Goal: Transaction & Acquisition: Purchase product/service

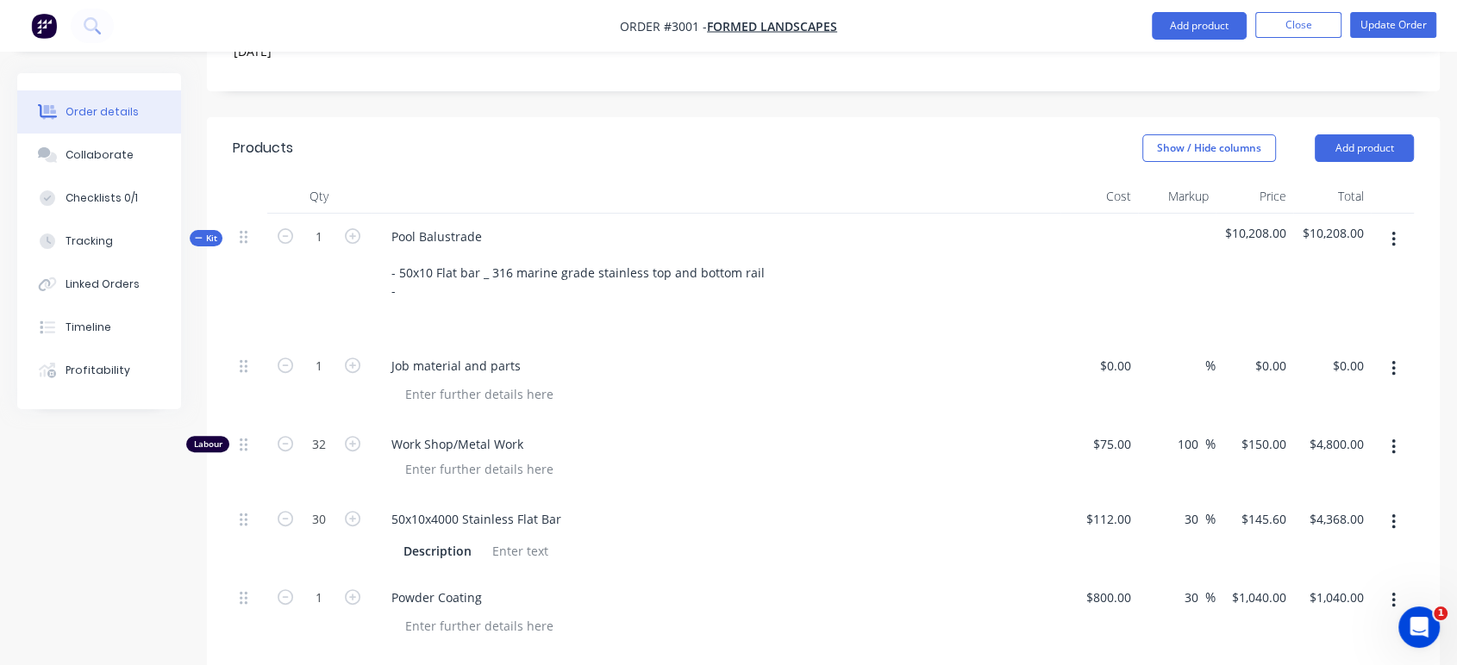
scroll to position [670, 0]
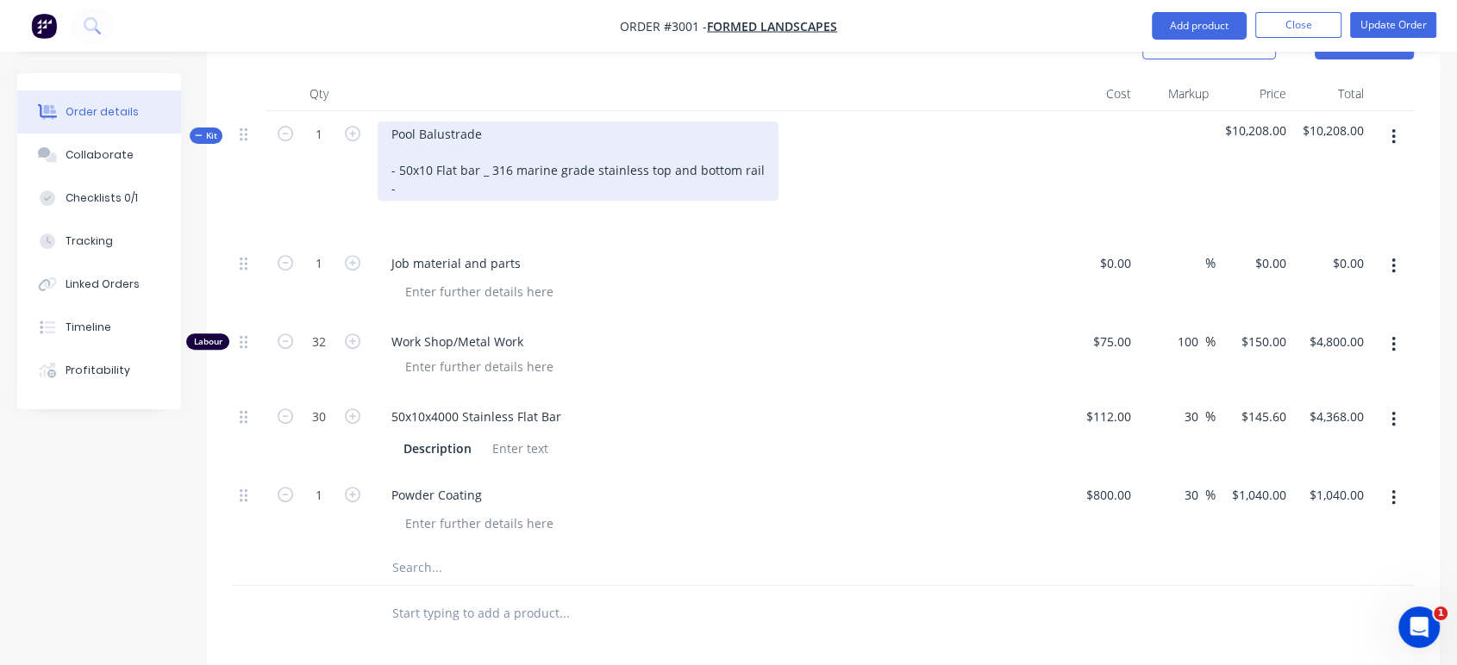
click at [411, 143] on div "Pool Balustrade - 50x10 Flat bar _ 316 marine grade stainless top and bottom ra…" at bounding box center [577, 161] width 401 height 79
click at [509, 122] on div "Pool Balustrade - 50x10 Flat bar _ 316 marine grade stainless top and bottom ra…" at bounding box center [577, 161] width 401 height 79
click at [519, 122] on div "Pool Balustrade - 50x10 Flat bar 304 marine grade stainless top and bottom rail…" at bounding box center [575, 161] width 396 height 79
click at [641, 122] on div "Pool Balustrade - 50x10 Flat bar 304 Marine grade stainless top and bottom rail…" at bounding box center [575, 161] width 396 height 79
click at [689, 122] on div "Pool Balustrade - 50x10 Flat bar 304 Marine grade stainless Top and bottom rail…" at bounding box center [576, 161] width 398 height 79
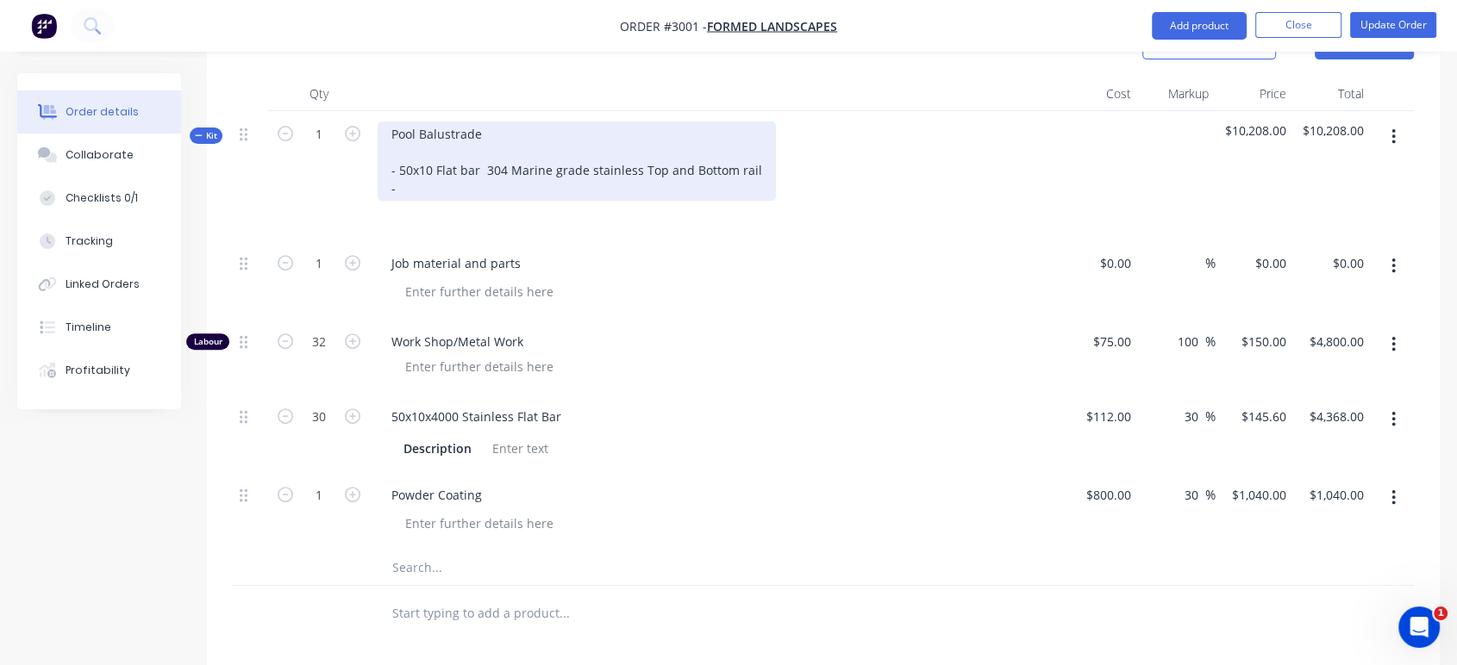
click at [738, 122] on div "Pool Balustrade - 50x10 Flat bar 304 Marine grade stainless Top and Bottom rail…" at bounding box center [576, 161] width 398 height 79
click at [408, 136] on div "Pool Balustrade - 50x10 Flat bar 304 Marine grade stainless Top and Bottom Rail…" at bounding box center [577, 161] width 401 height 79
click at [551, 122] on div "Pool Balustrade - 50x10 Flat bar 304 Marine grade stainless Top and Bottom Rail…" at bounding box center [577, 161] width 401 height 79
click at [544, 137] on div "Pool Balustrade - 50x10 Flat bar 304 grade stainless Top and Bottom Rail - 50 x…" at bounding box center [555, 161] width 356 height 79
click at [549, 134] on div "Pool Balustrade - 50x10 Flat bar 304 grade stainless Top and Bottom Rail - 50 x…" at bounding box center [555, 161] width 356 height 79
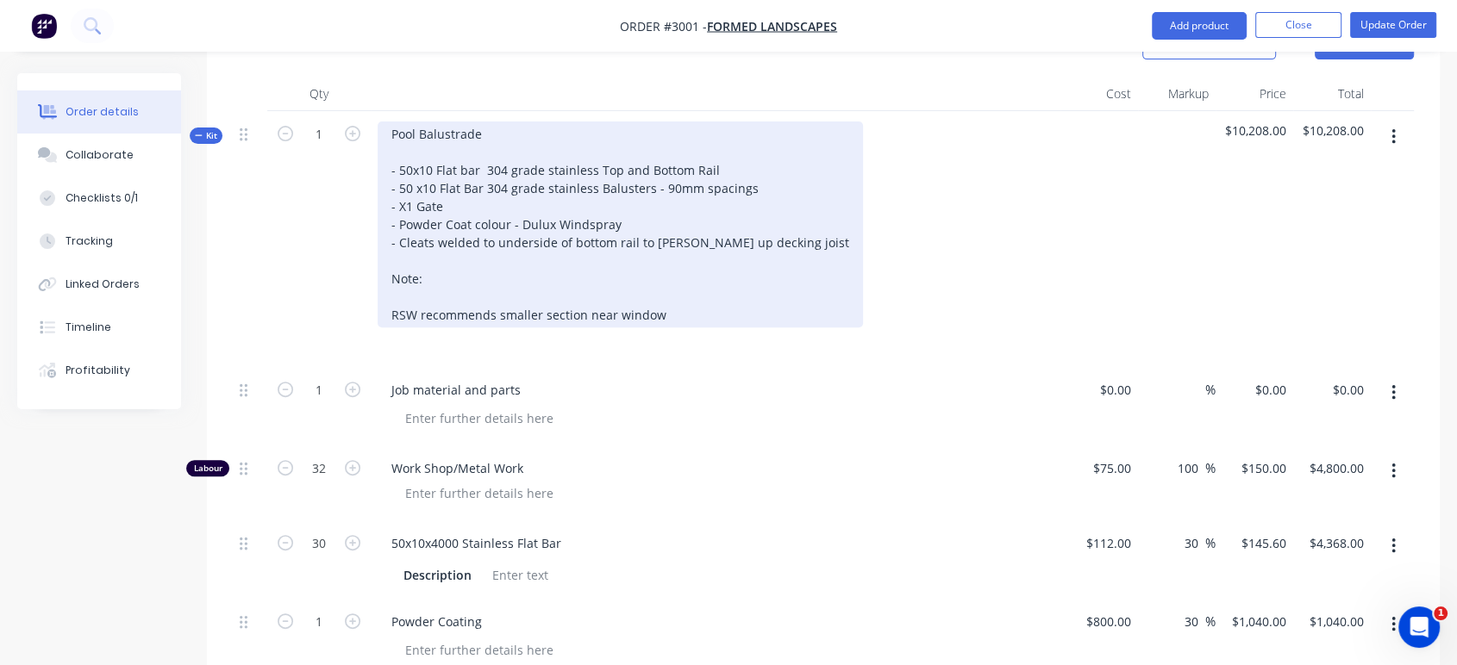
click at [586, 263] on div "Pool Balustrade - 50x10 Flat bar 304 grade stainless Top and Bottom Rail - 50 x…" at bounding box center [619, 225] width 485 height 206
click at [703, 267] on div "Pool Balustrade - 50x10 Flat bar 304 grade stainless Top and Bottom Rail - 50 x…" at bounding box center [619, 225] width 485 height 206
click at [391, 260] on div "Pool Balustrade - 50x10 Flat bar 304 grade stainless Top and Bottom Rail - 50 x…" at bounding box center [619, 225] width 485 height 206
click at [786, 260] on div "Pool Balustrade - 50x10 Flat bar 304 grade stainless Top and Bottom Rail - 50 x…" at bounding box center [619, 225] width 485 height 206
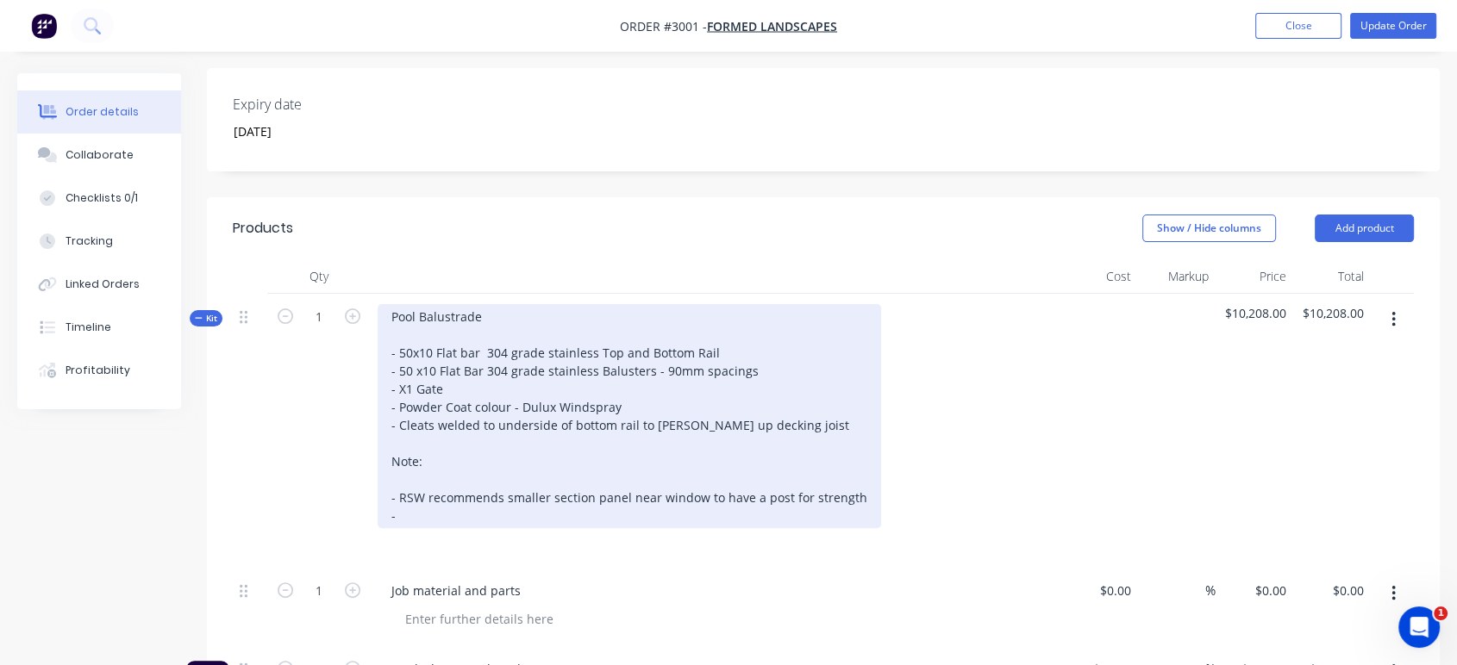
scroll to position [478, 0]
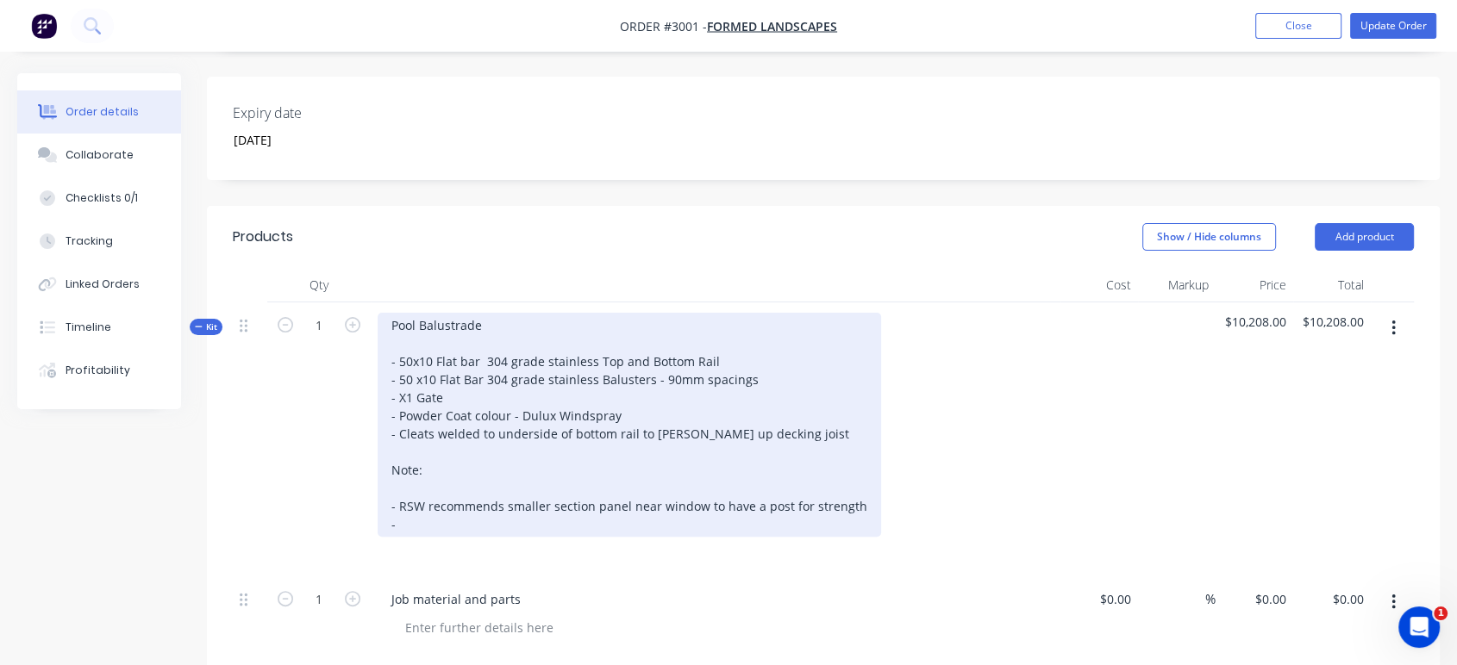
click at [502, 313] on div "Pool Balustrade - 50x10 Flat bar 304 grade stainless Top and Bottom Rail - 50 x…" at bounding box center [628, 425] width 503 height 224
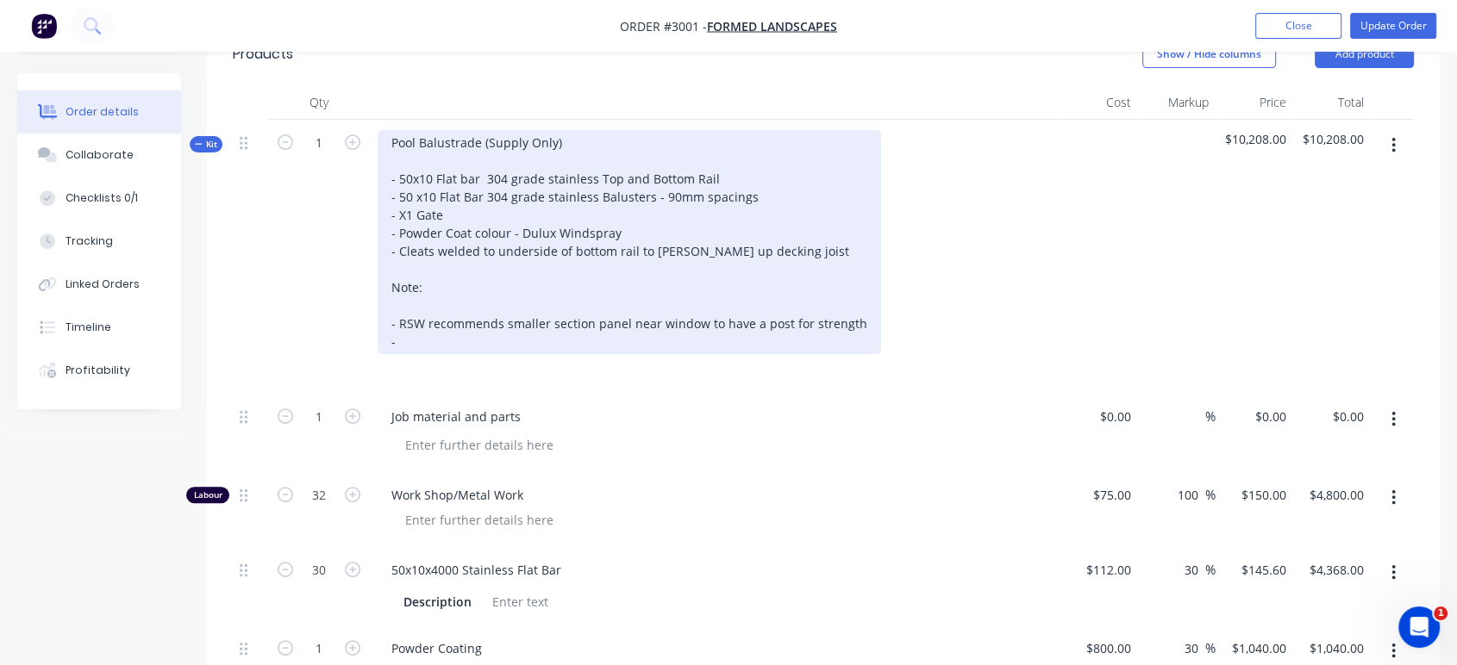
scroll to position [670, 0]
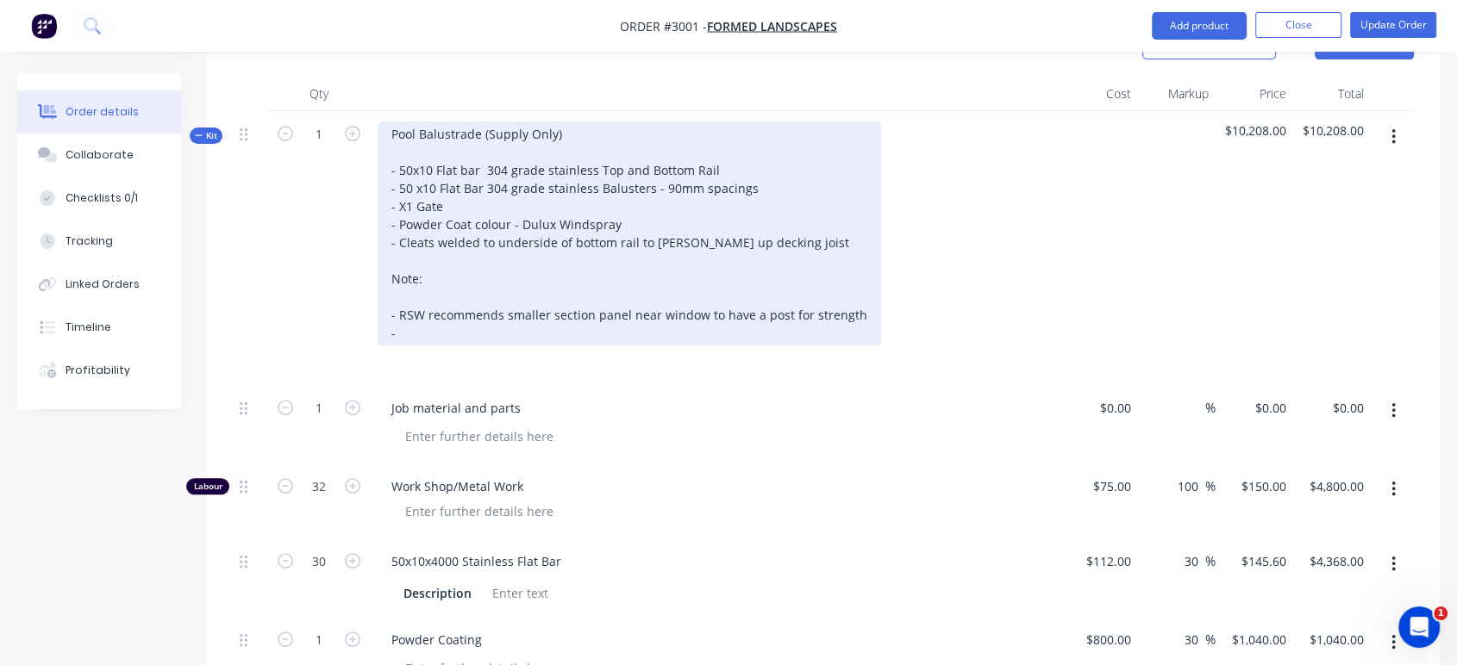
click at [854, 265] on div "Pool Balustrade (Supply Only) - 50x10 Flat bar 304 grade stainless Top and Bott…" at bounding box center [628, 234] width 503 height 224
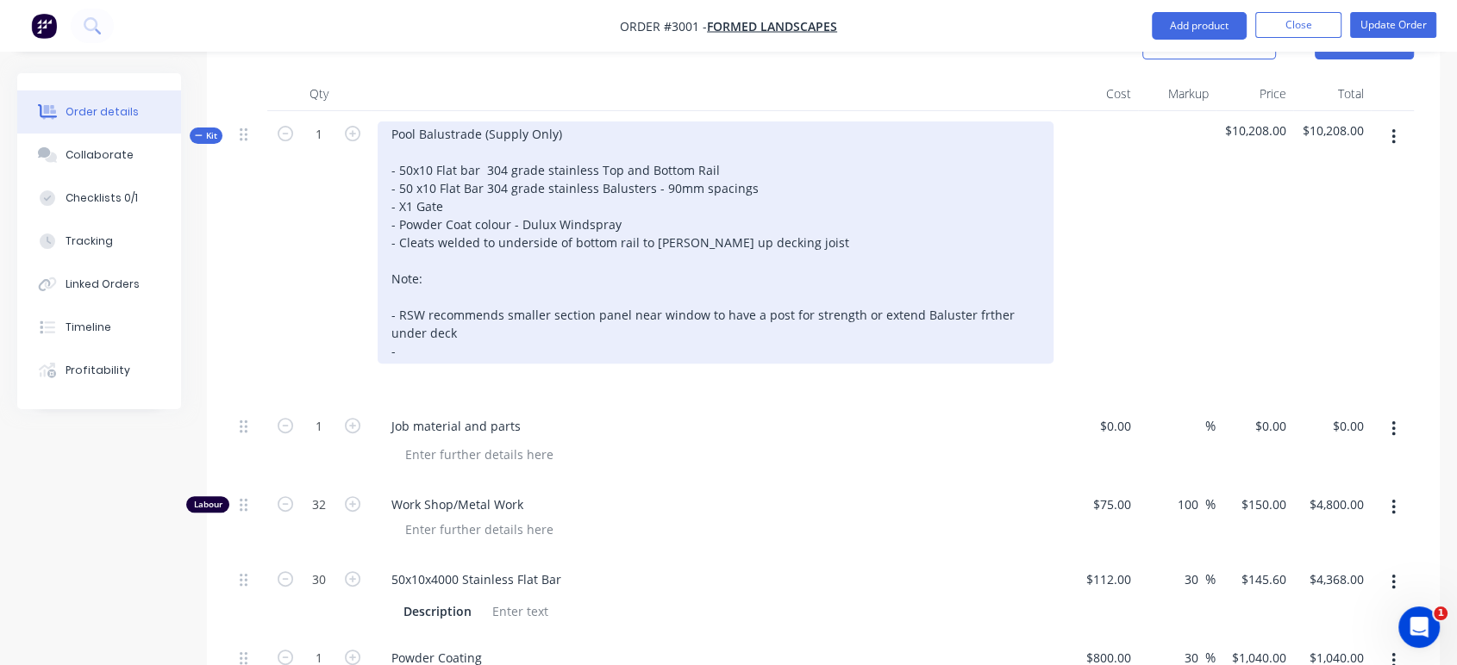
click at [964, 261] on div "Pool Balustrade (Supply Only) - 50x10 Flat bar 304 grade stainless Top and Bott…" at bounding box center [715, 243] width 676 height 242
click at [422, 300] on div "Pool Balustrade (Supply Only) - 50x10 Flat bar 304 grade stainless Top and Bott…" at bounding box center [715, 243] width 676 height 242
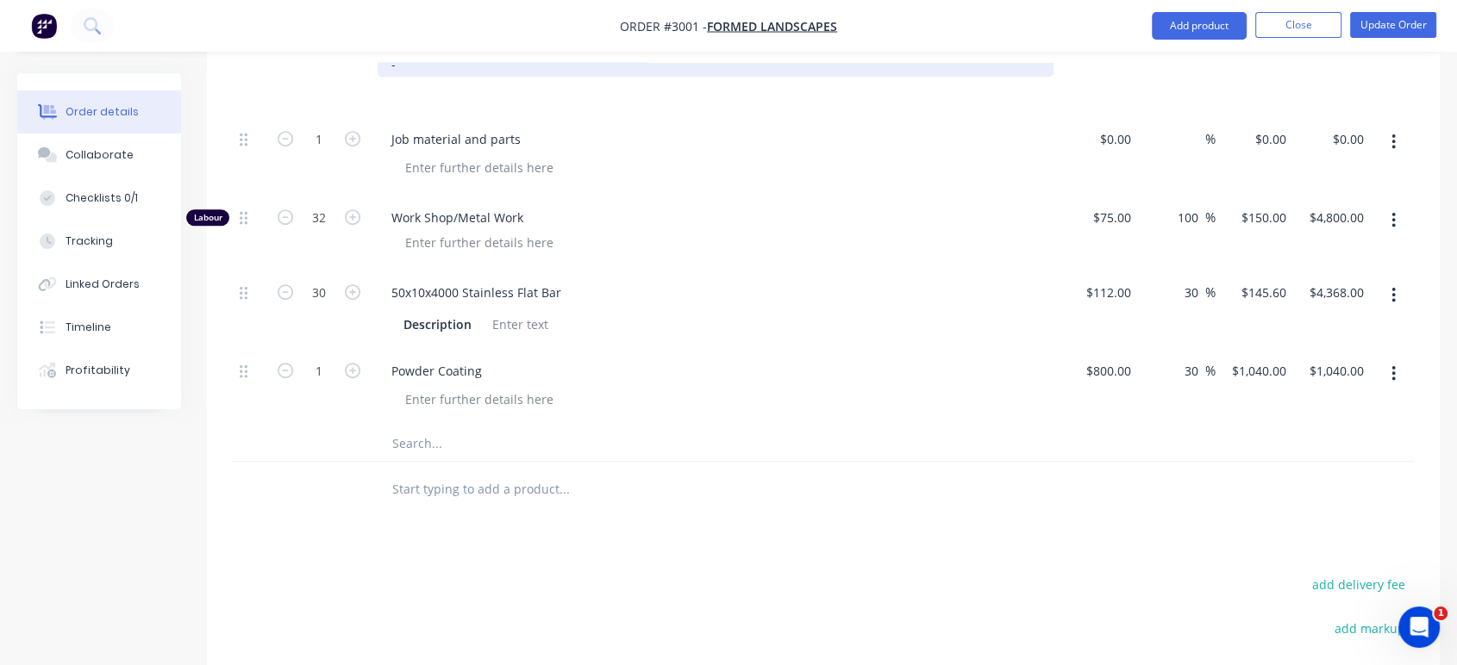
scroll to position [958, 0]
click at [414, 426] on input "text" at bounding box center [563, 443] width 345 height 34
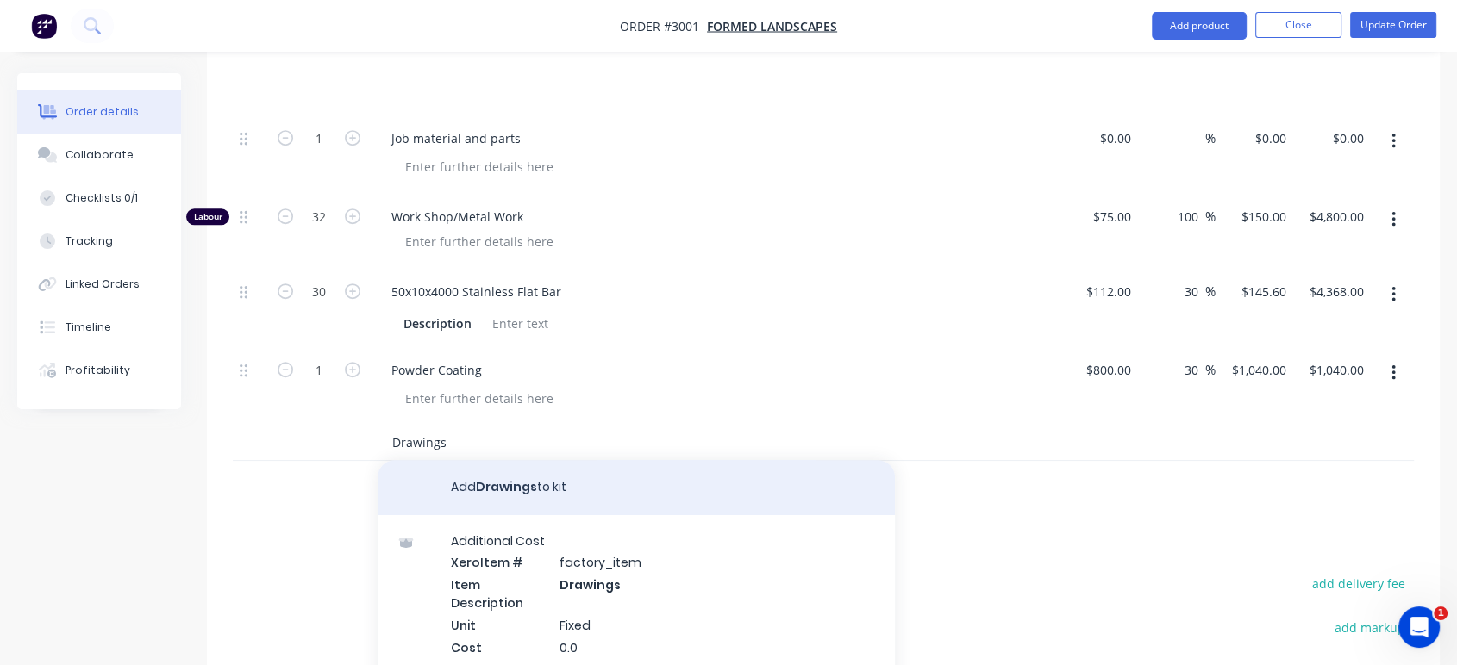
type input "Drawings"
click at [519, 460] on button "Add Drawings to kit" at bounding box center [635, 487] width 517 height 55
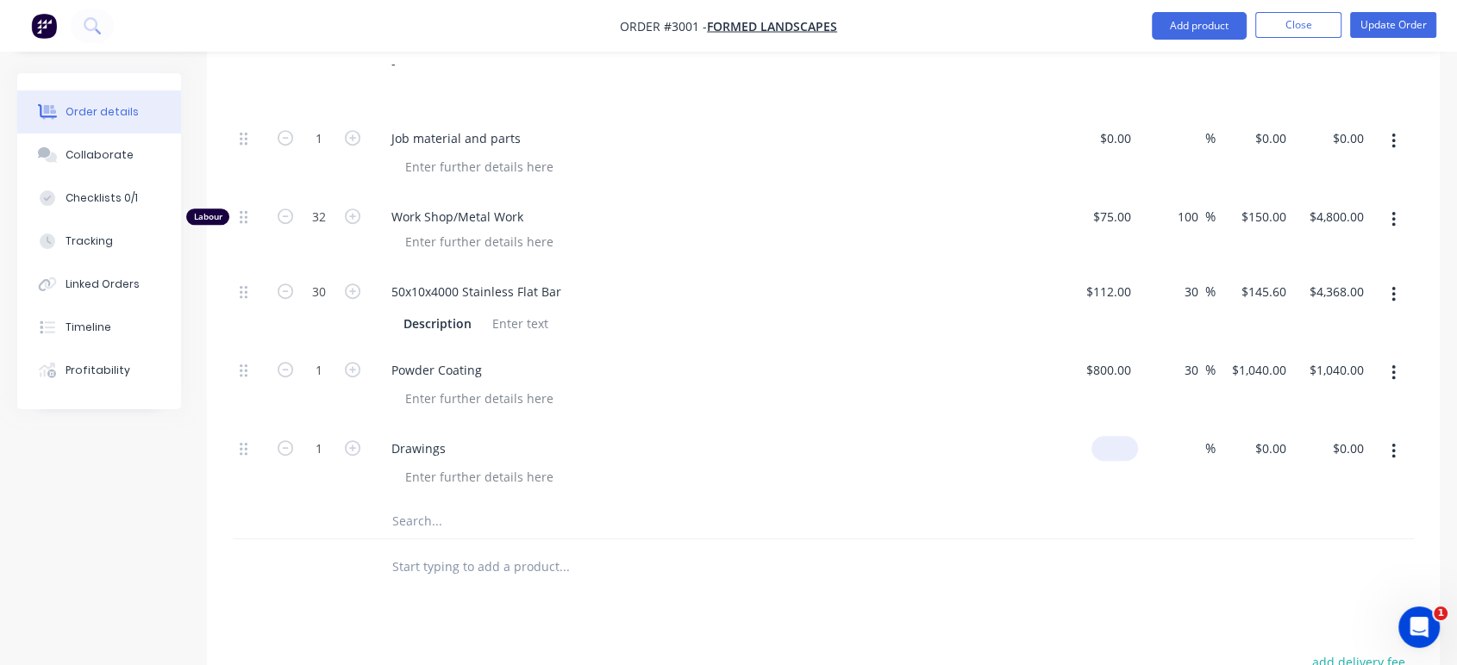
click at [1130, 436] on input at bounding box center [1118, 448] width 40 height 25
type input "$600.00"
click at [1141, 436] on div "%" at bounding box center [1177, 465] width 78 height 78
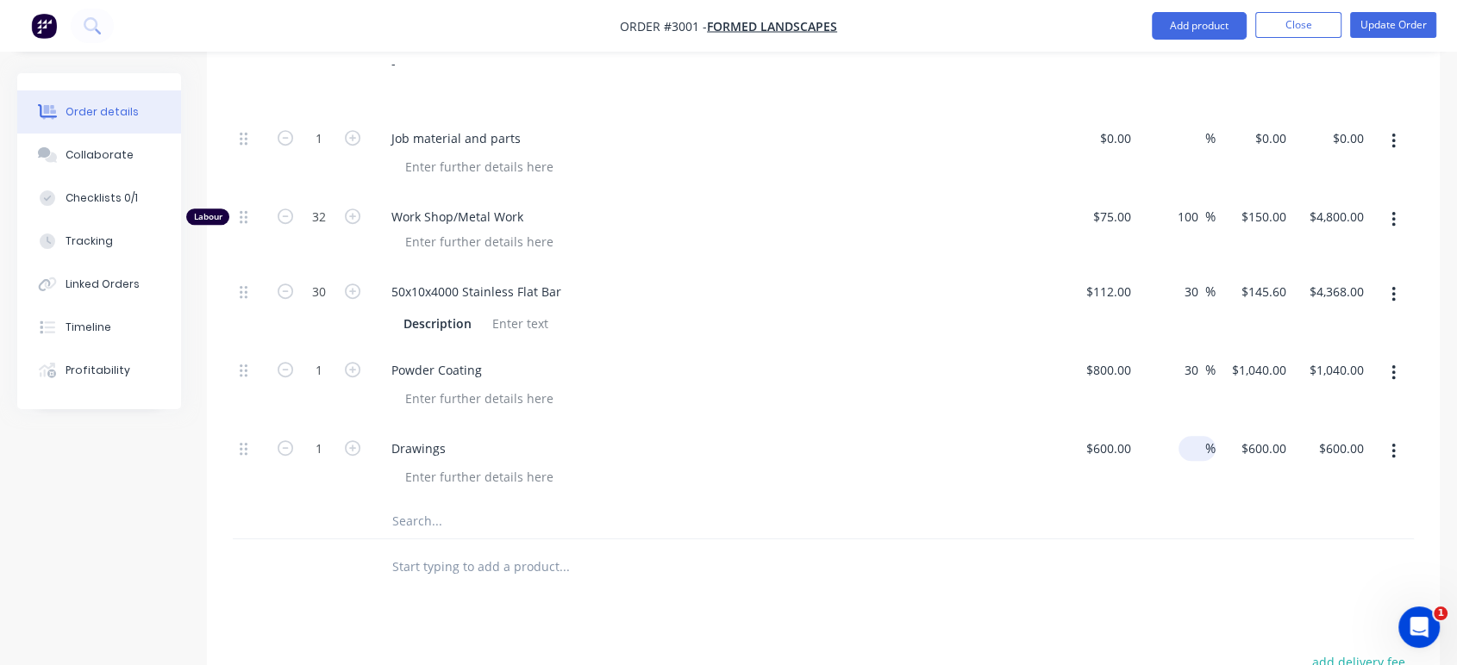
click at [1198, 436] on input at bounding box center [1195, 448] width 20 height 25
type input "30"
type input "$780.00"
click at [1039, 446] on div "Drawings" at bounding box center [715, 465] width 689 height 78
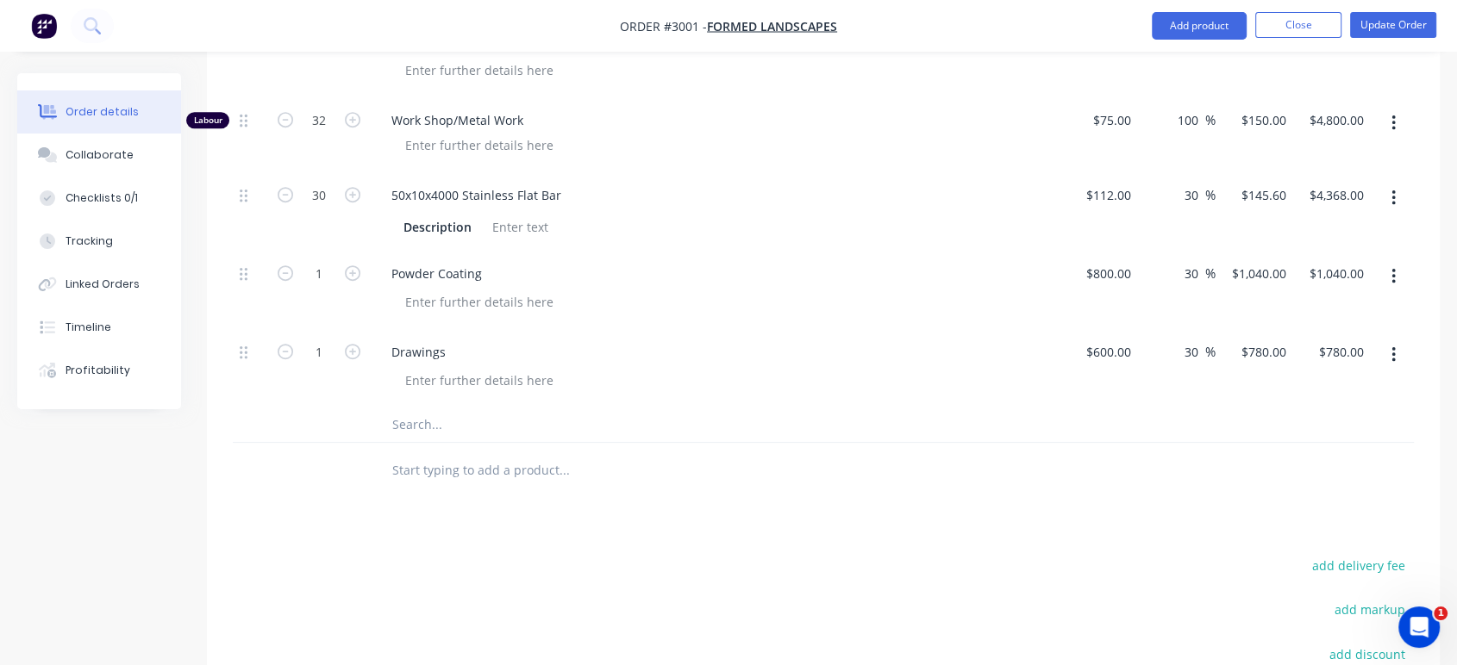
scroll to position [1149, 0]
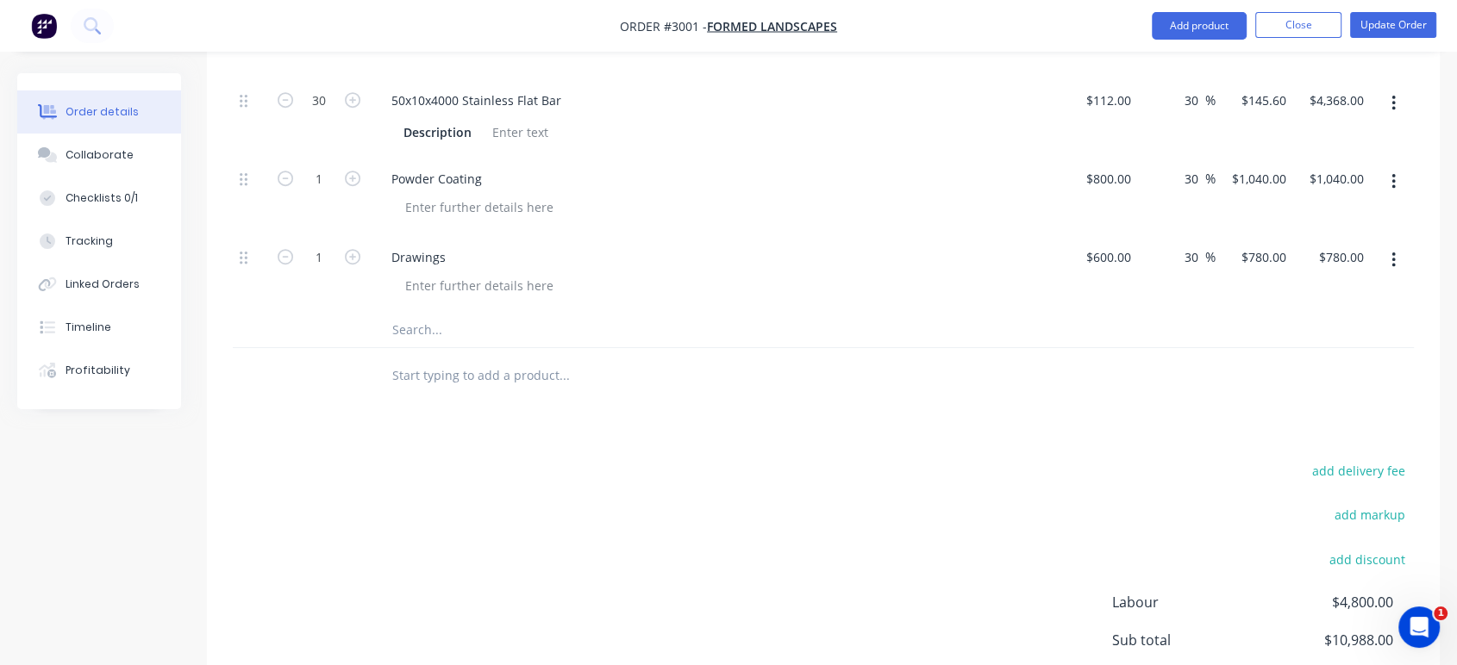
click at [421, 313] on input "text" at bounding box center [563, 330] width 345 height 34
click at [427, 359] on input "text" at bounding box center [563, 376] width 345 height 34
type input "H"
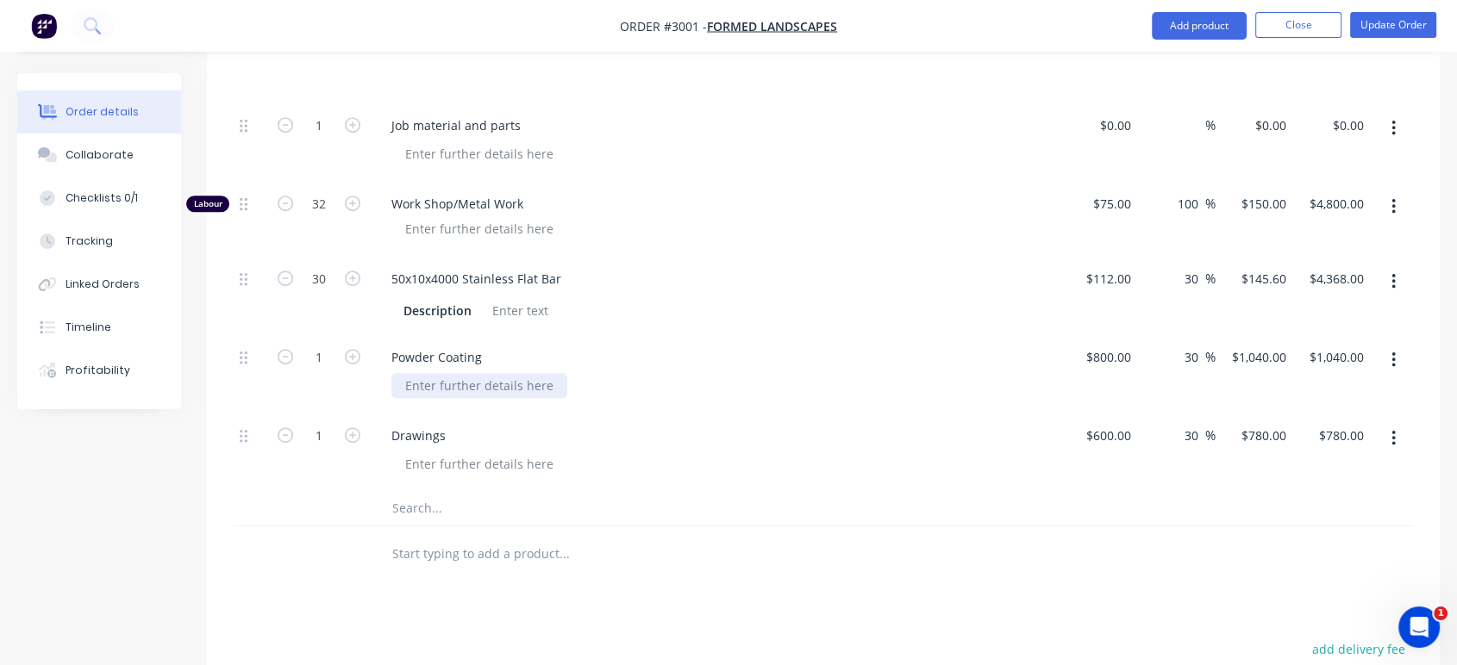
scroll to position [958, 0]
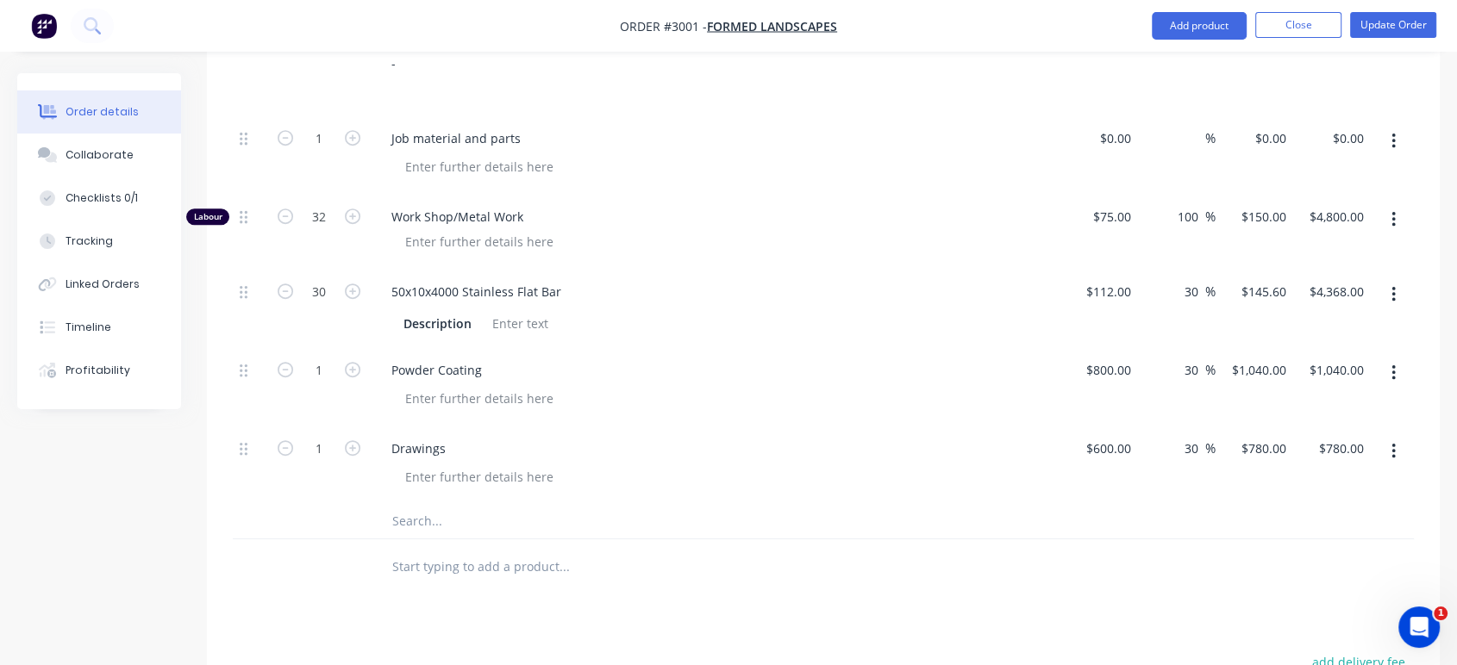
click at [427, 504] on input "text" at bounding box center [563, 521] width 345 height 34
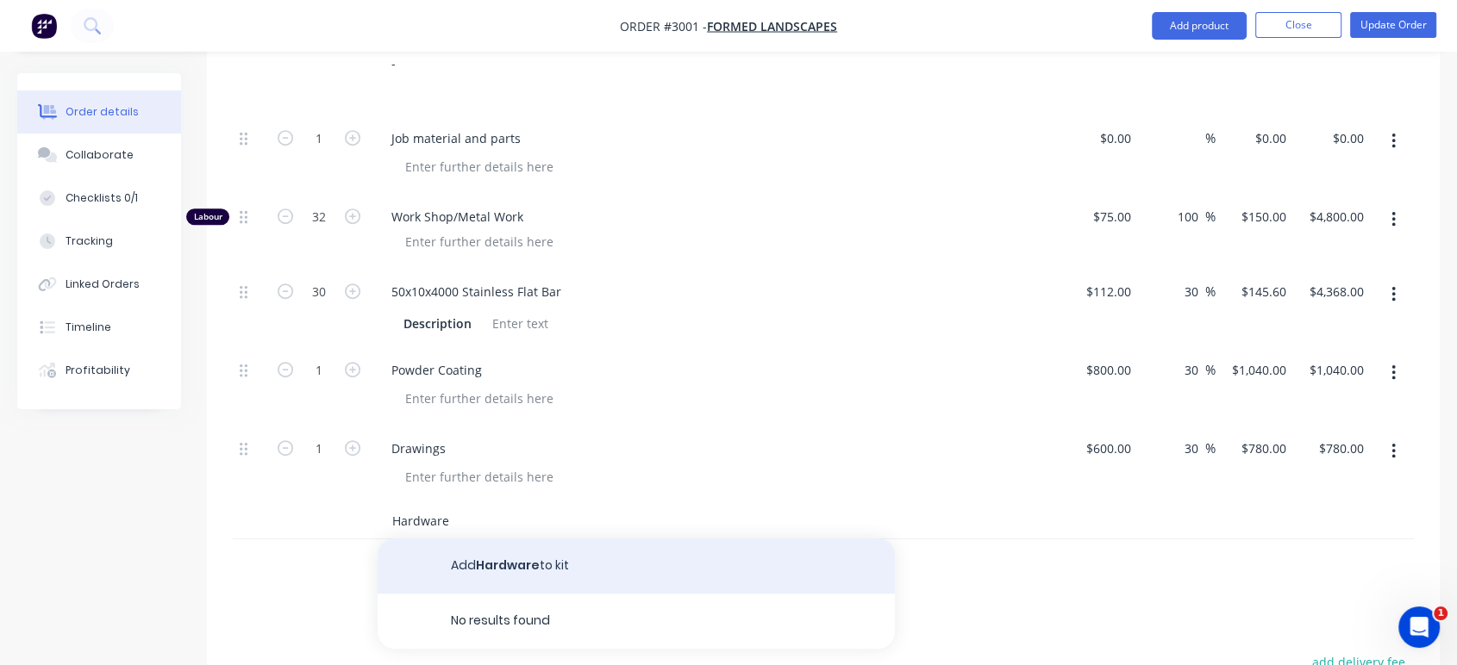
type input "Hardware"
click at [516, 539] on button "Add Hardware to kit" at bounding box center [635, 566] width 517 height 55
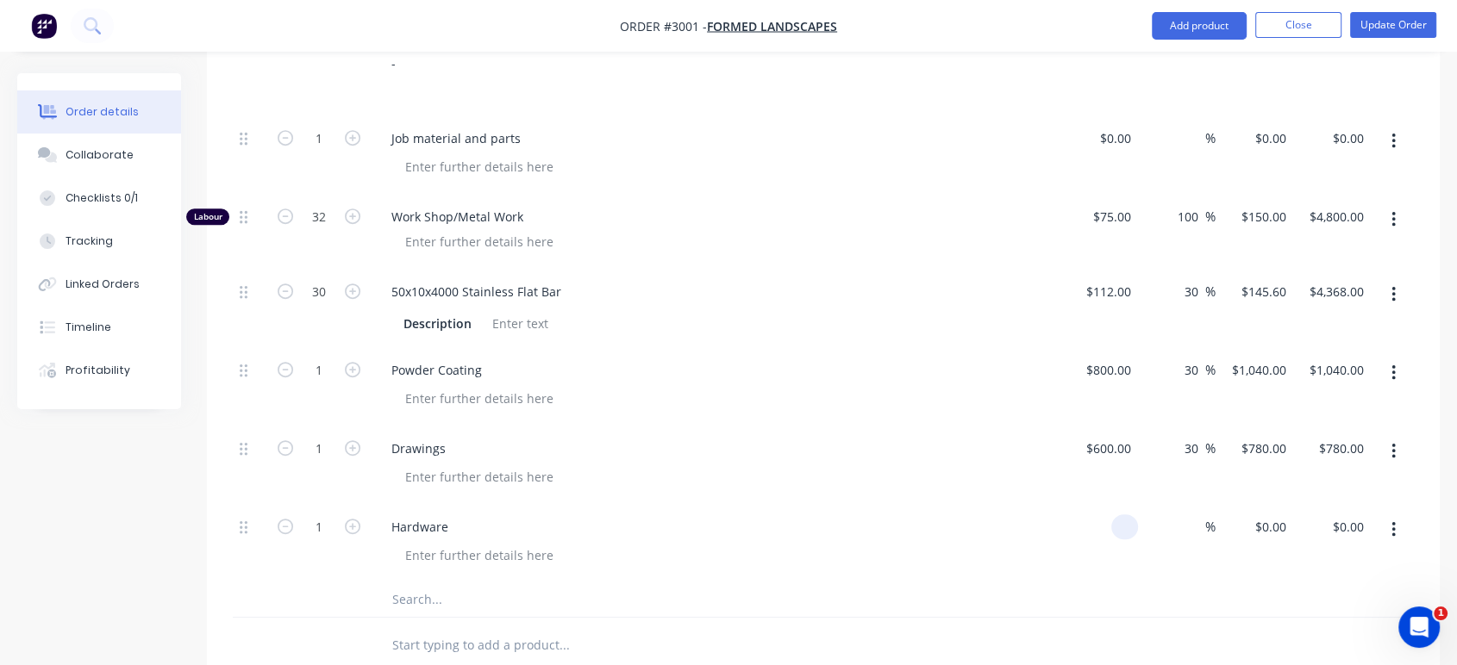
drag, startPoint x: 1134, startPoint y: 474, endPoint x: 1100, endPoint y: 488, distance: 37.1
click at [1100, 504] on div at bounding box center [1099, 543] width 78 height 78
type input "$300.00"
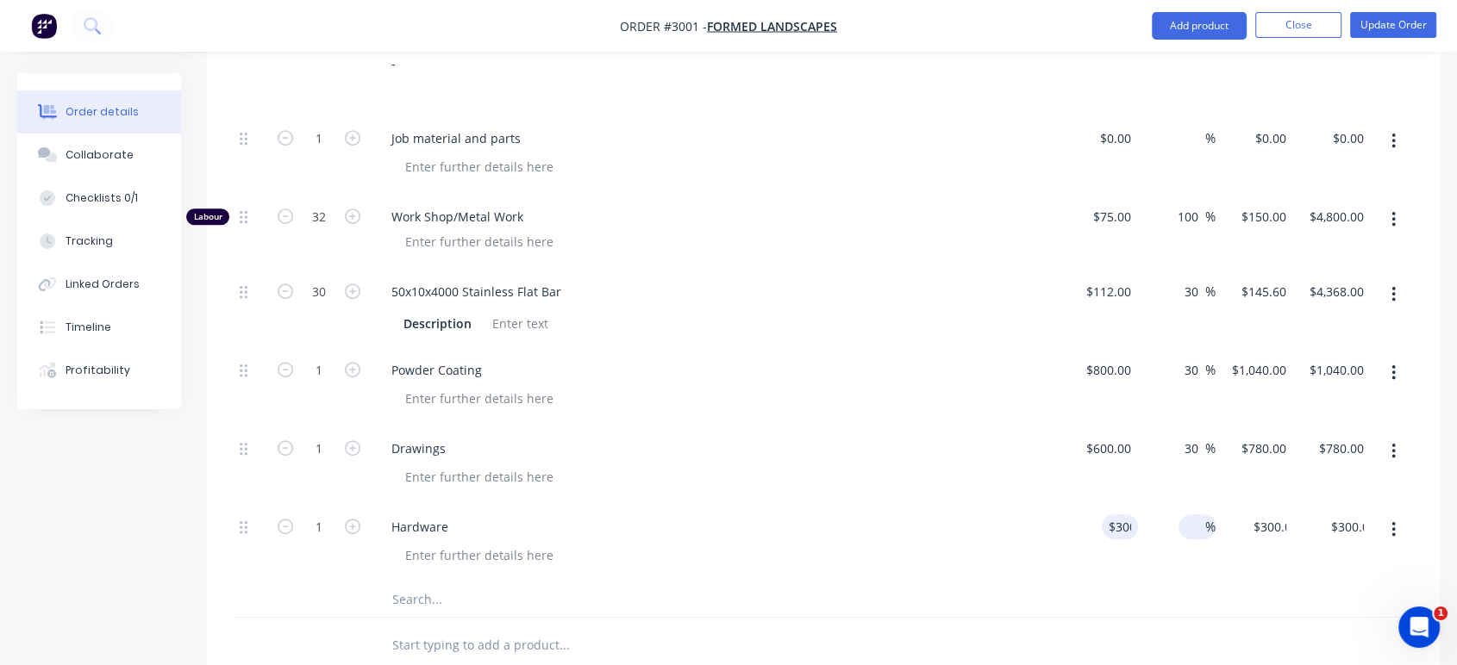
click at [1202, 515] on input at bounding box center [1195, 527] width 20 height 25
type input "30"
type input "$390.00"
click at [918, 440] on div "Drawings" at bounding box center [715, 465] width 689 height 78
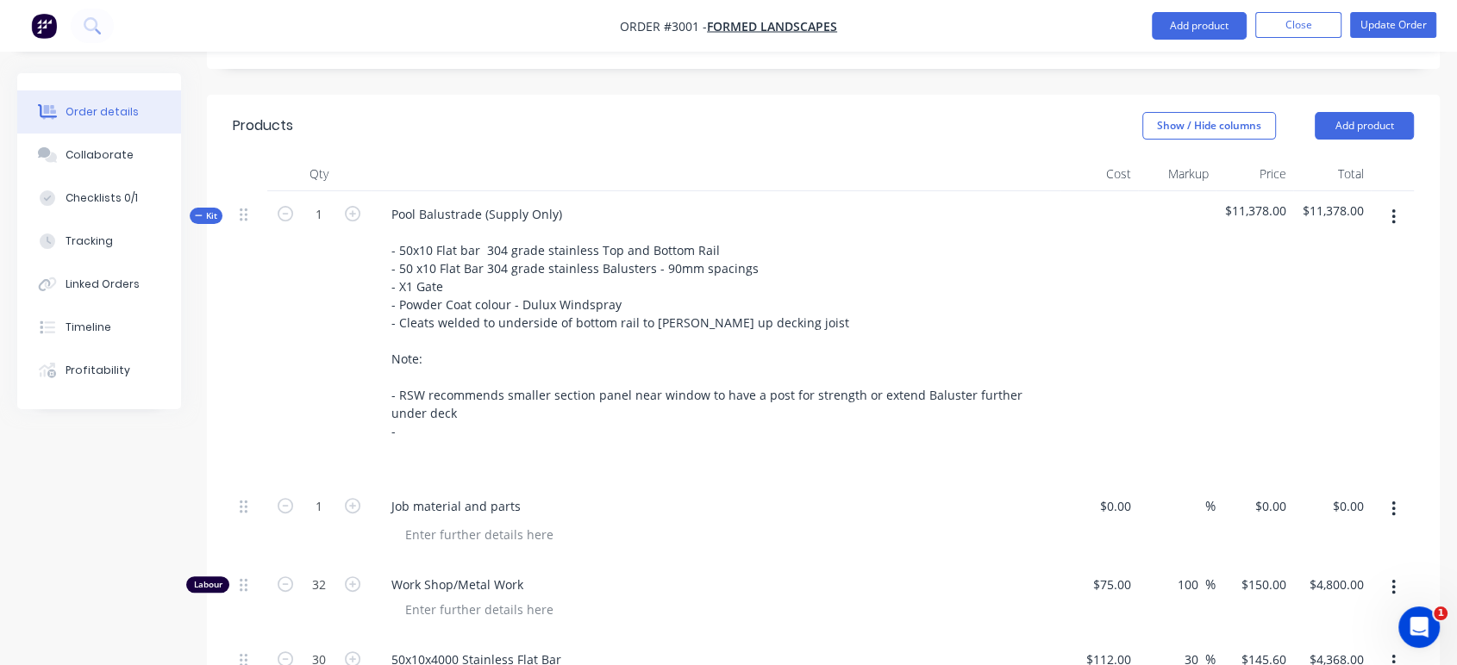
scroll to position [574, 0]
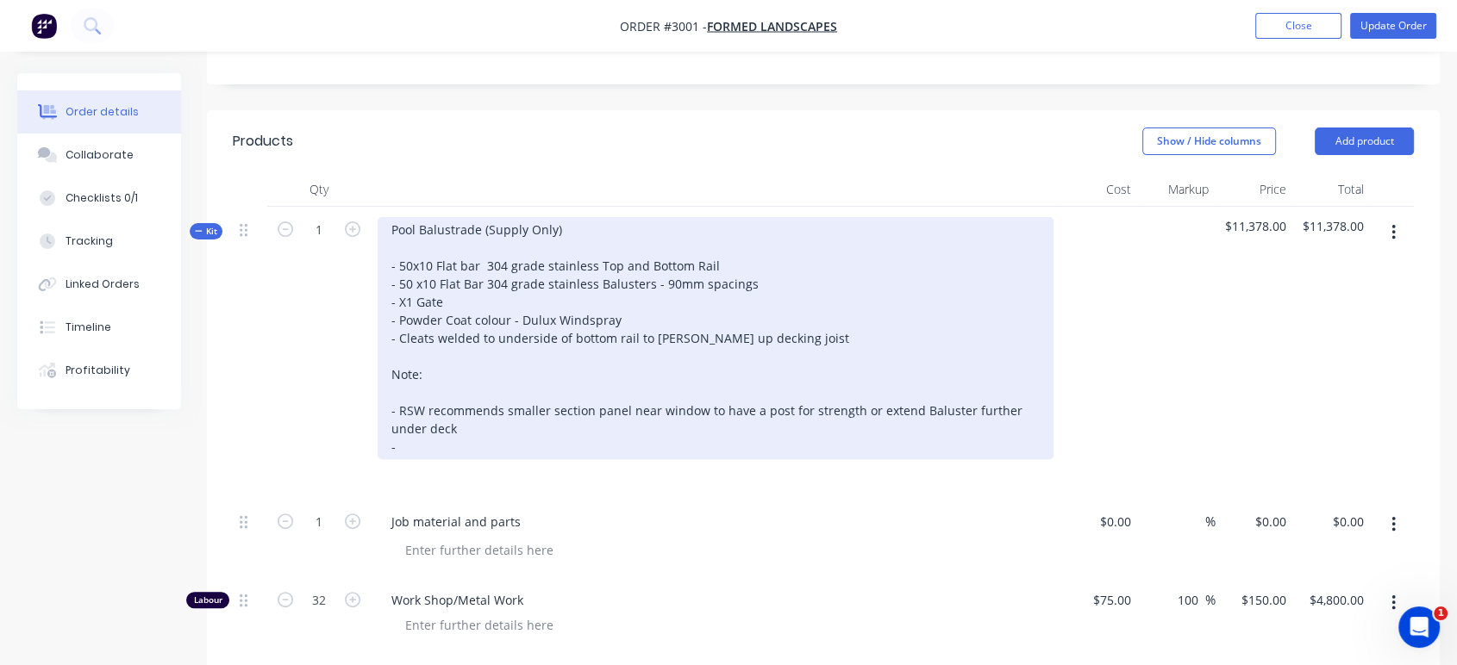
click at [766, 288] on div "Pool Balustrade (Supply Only) - 50x10 Flat bar 304 grade stainless Top and Bott…" at bounding box center [715, 338] width 676 height 242
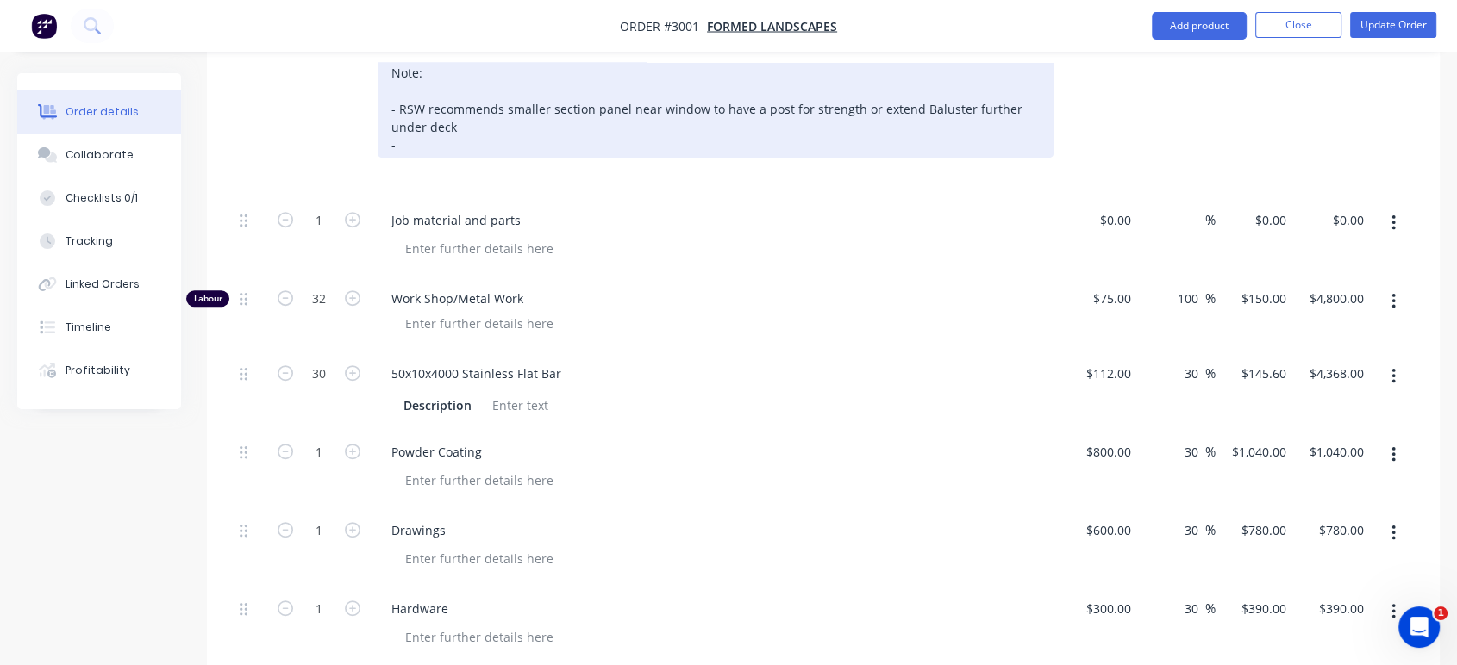
scroll to position [1062, 0]
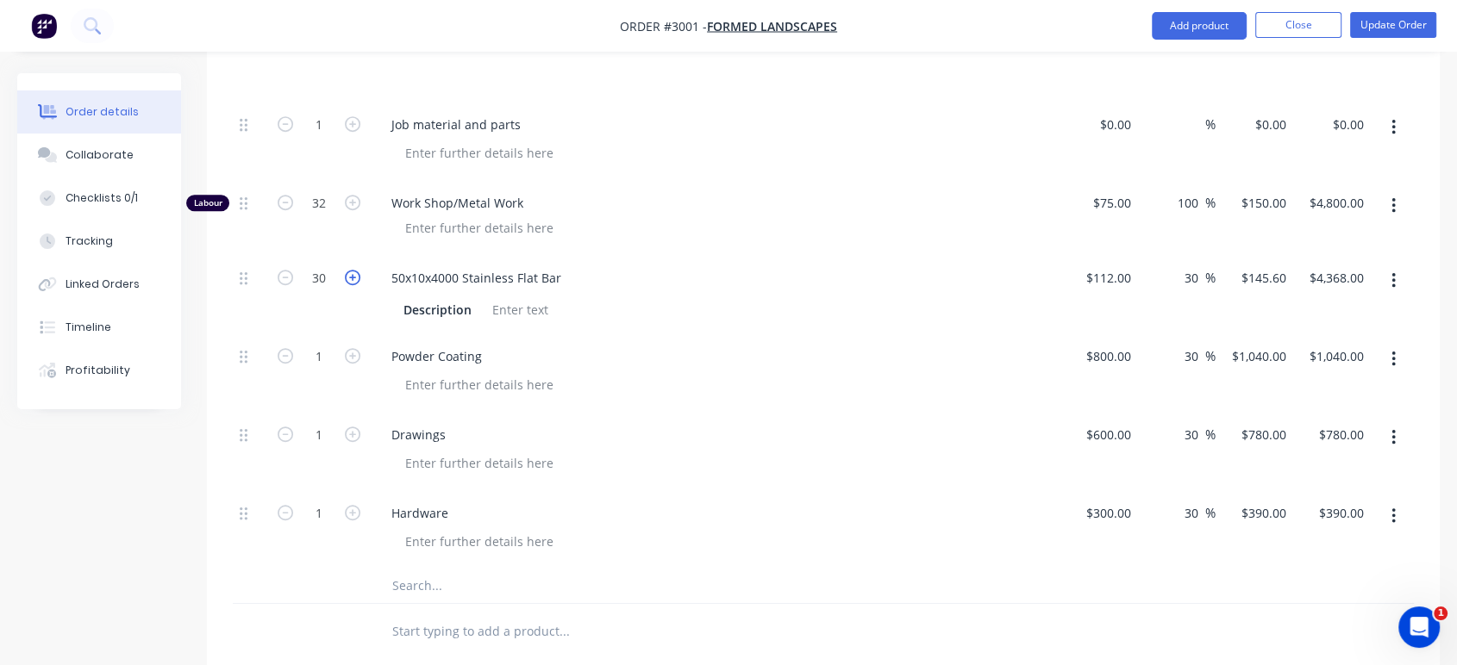
click at [352, 270] on icon "button" at bounding box center [353, 278] width 16 height 16
type input "31"
type input "$4,513.60"
click at [352, 270] on icon "button" at bounding box center [353, 278] width 16 height 16
type input "32"
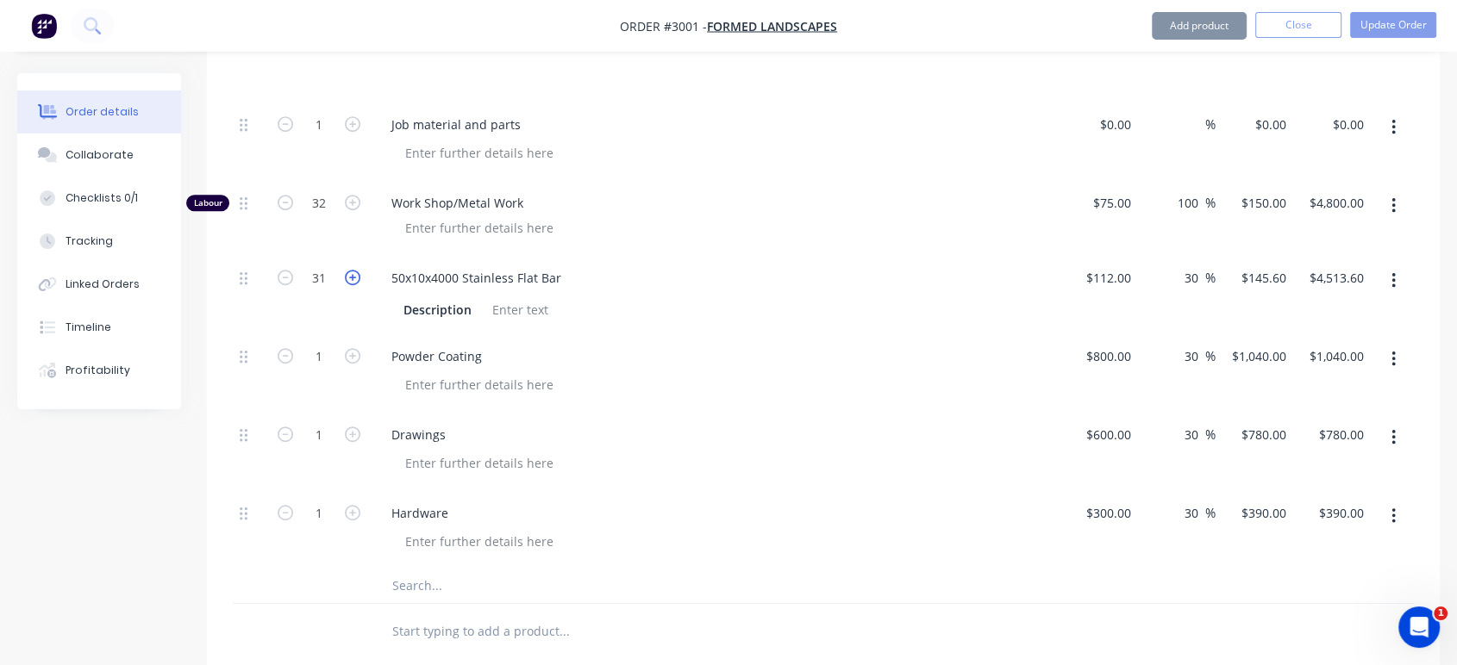
type input "$4,659.20"
click at [352, 270] on icon "button" at bounding box center [353, 278] width 16 height 16
type input "33"
type input "$4,804.80"
click at [352, 270] on icon "button" at bounding box center [353, 278] width 16 height 16
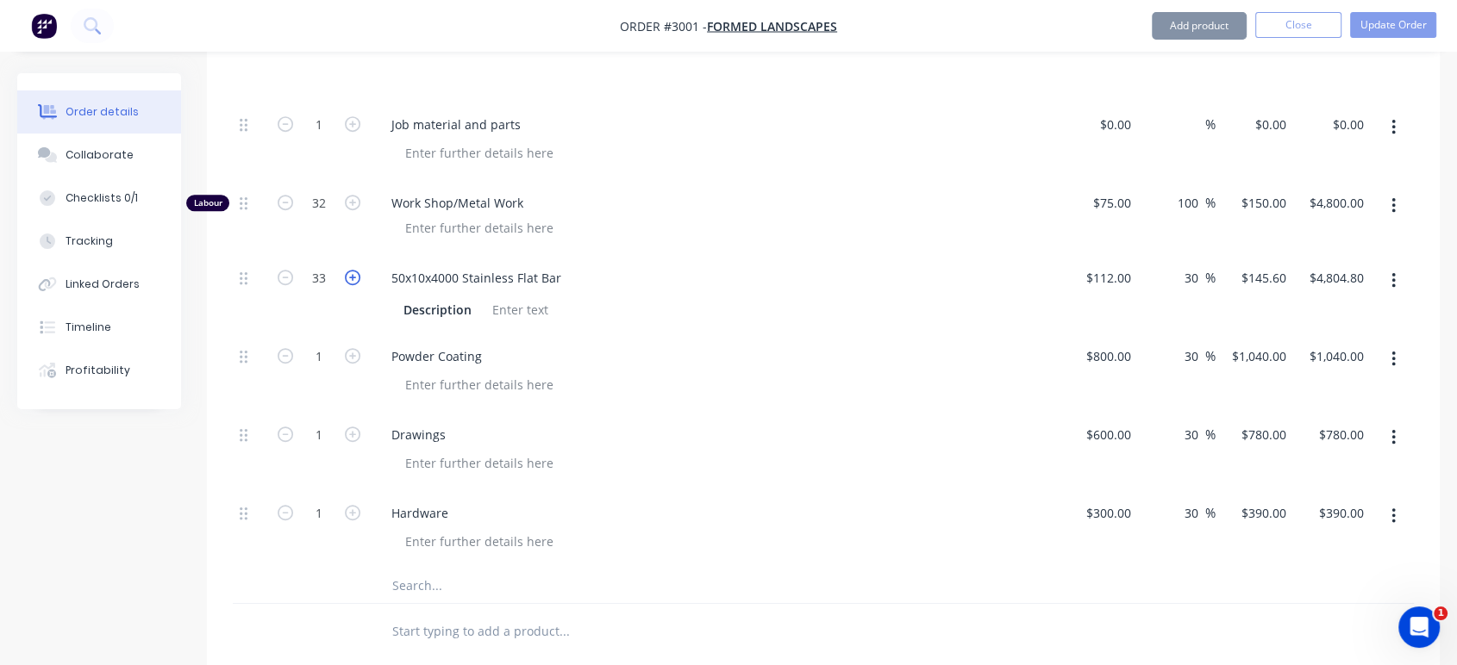
type input "34"
type input "$4,950.40"
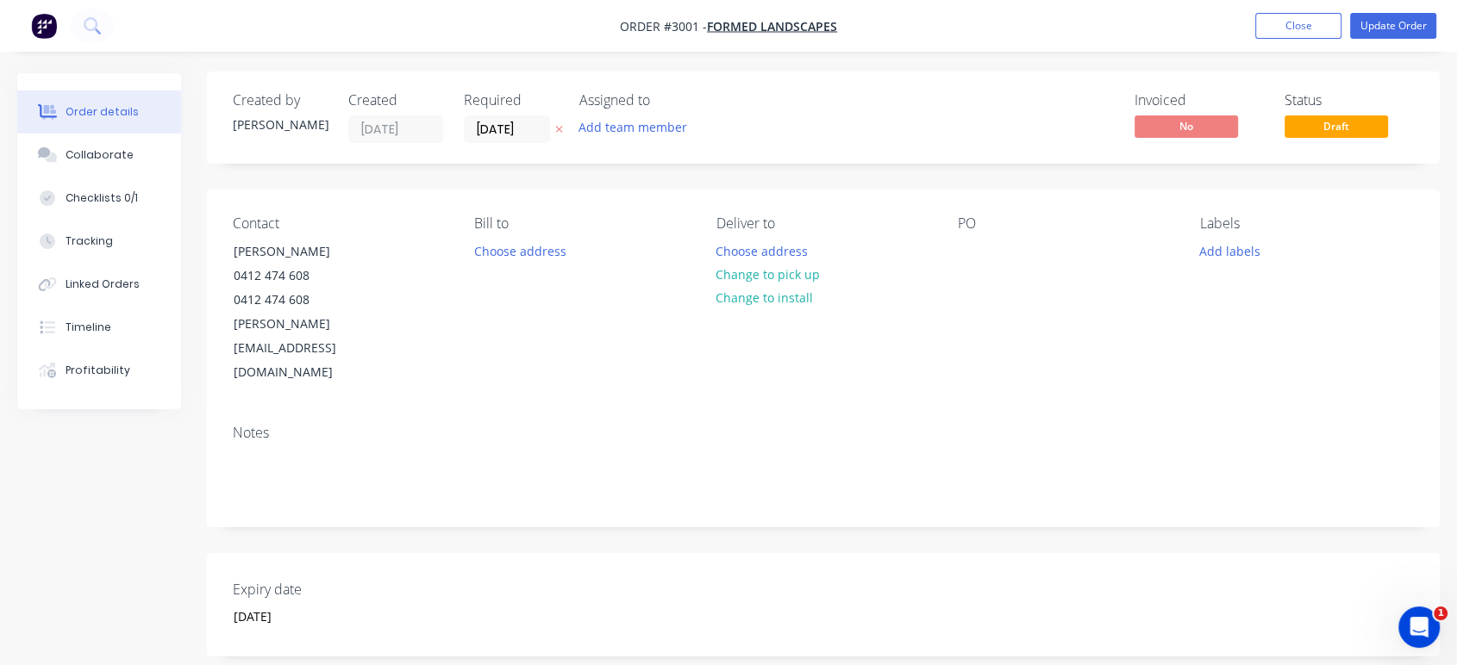
scroll to position [0, 0]
click at [127, 106] on div "Order details" at bounding box center [102, 112] width 73 height 16
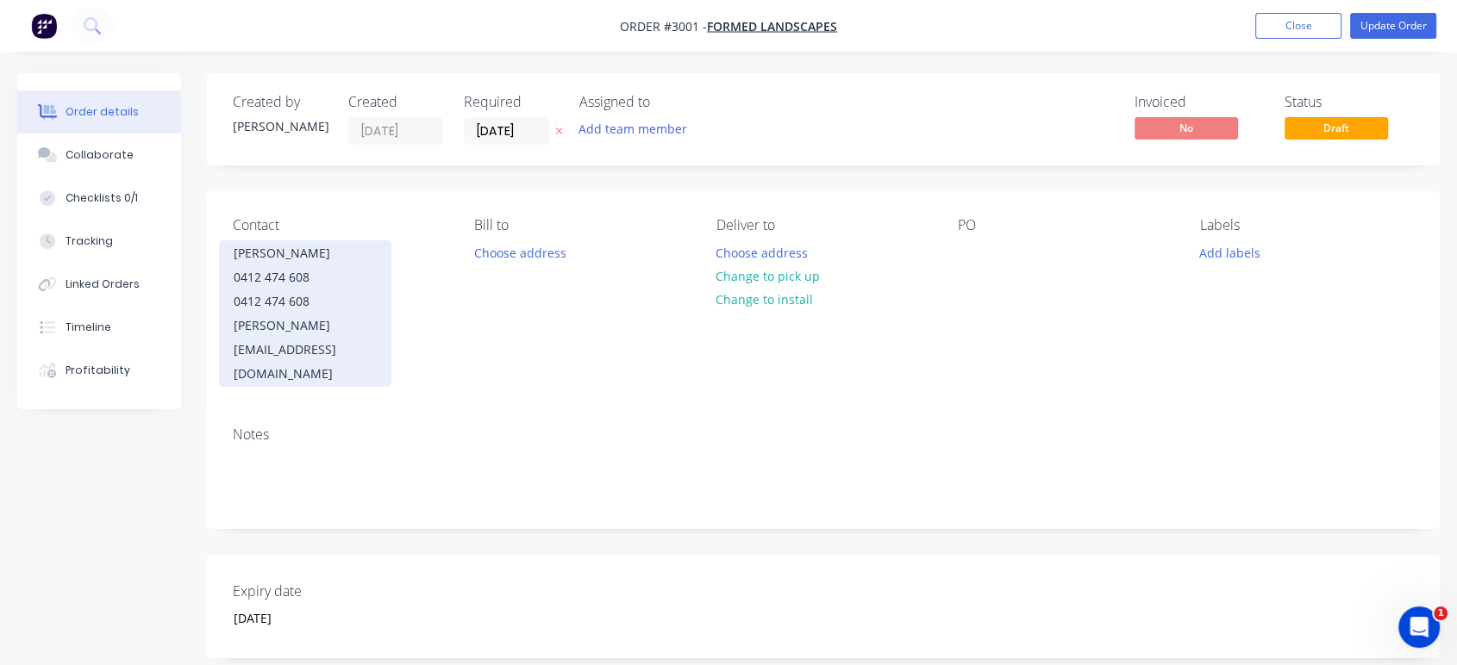
click at [342, 275] on div "0412 474 608" at bounding box center [305, 277] width 143 height 24
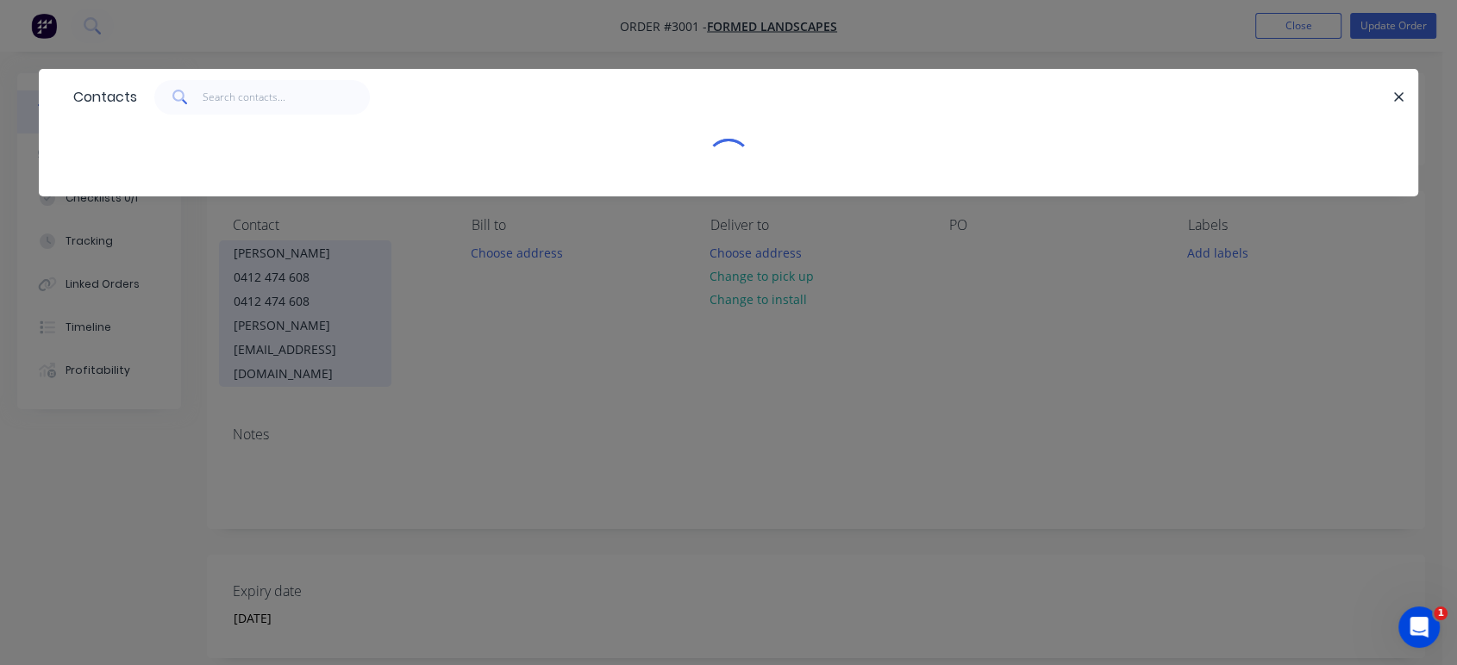
click at [342, 275] on div "Contacts" at bounding box center [728, 332] width 1457 height 665
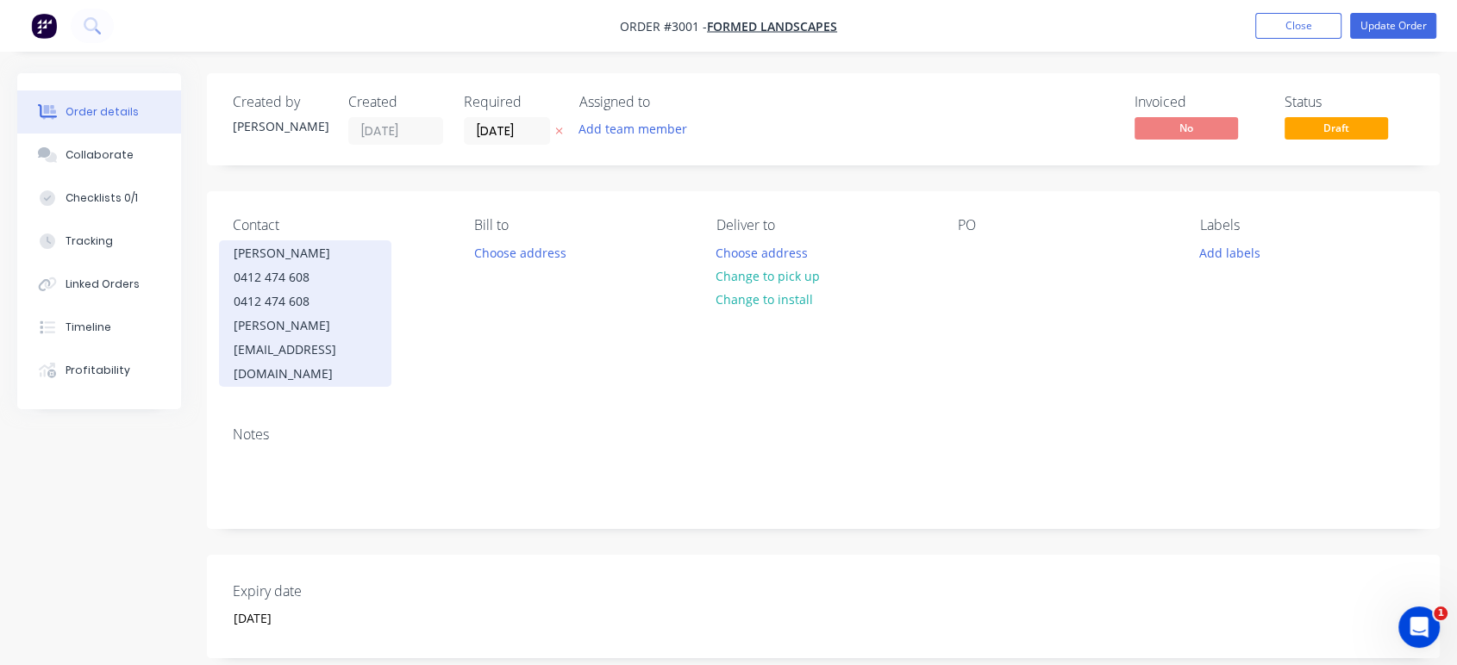
click at [345, 276] on div "0412 474 608" at bounding box center [305, 277] width 143 height 24
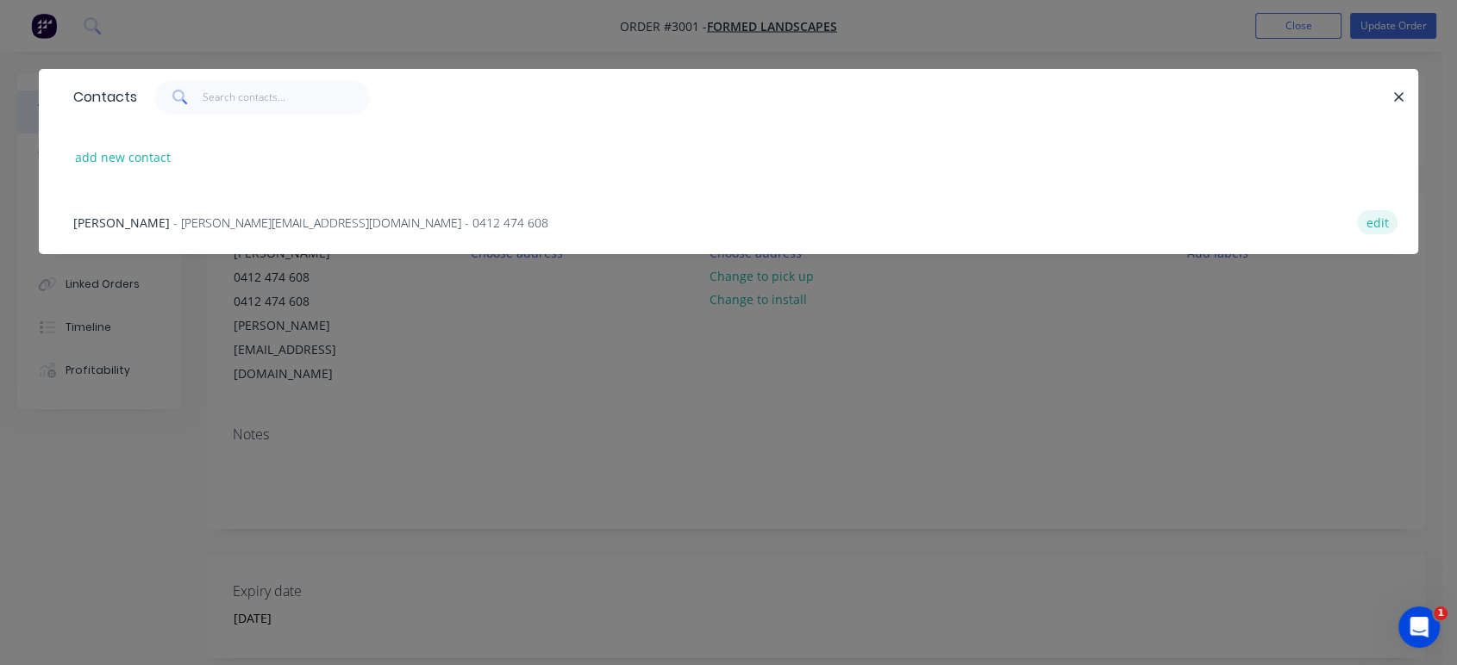
click at [1370, 223] on button "edit" at bounding box center [1377, 221] width 41 height 23
select select "AU"
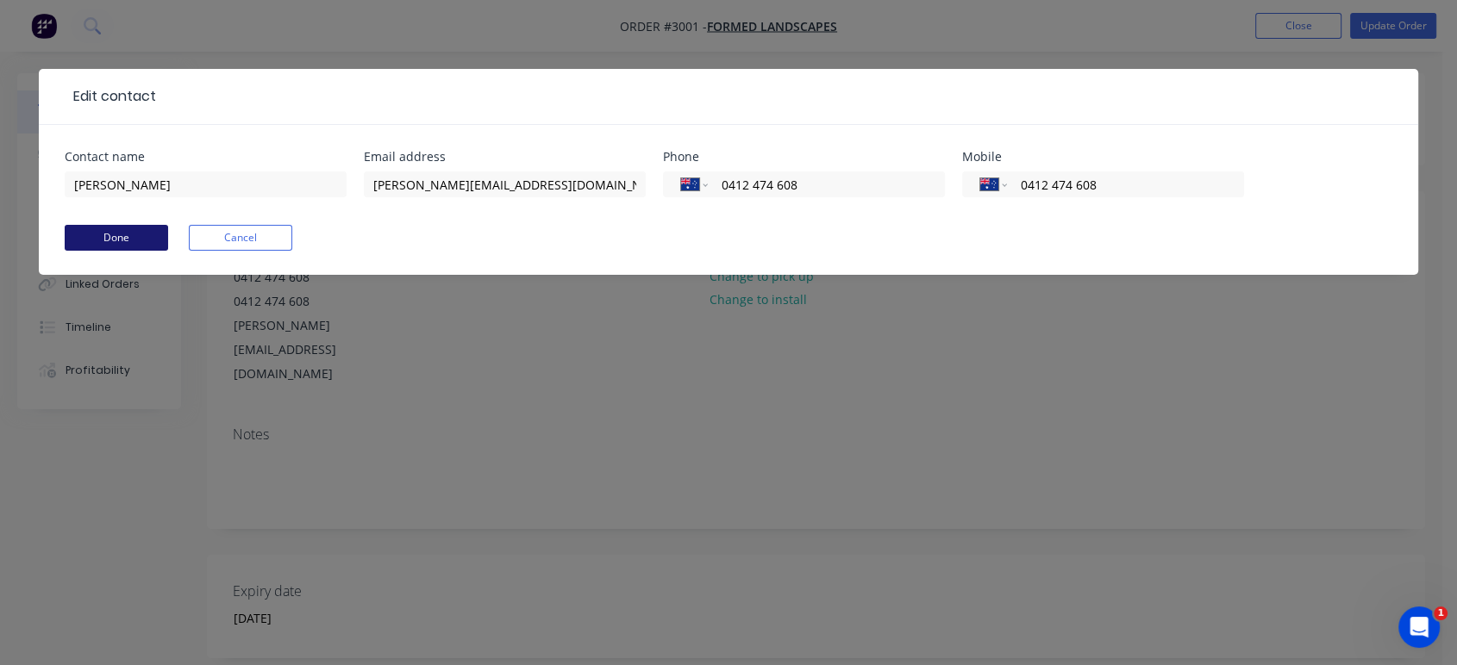
click at [159, 235] on button "Done" at bounding box center [116, 238] width 103 height 26
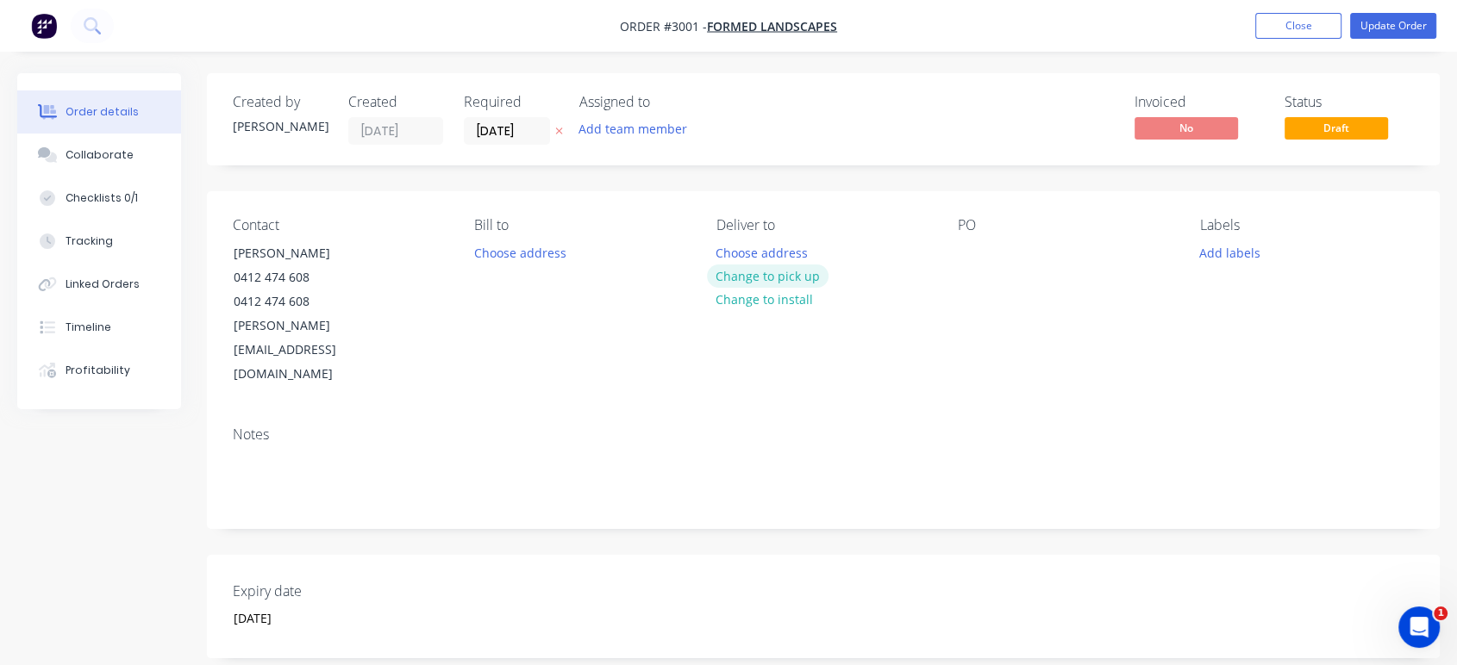
click at [771, 278] on button "Change to pick up" at bounding box center [768, 276] width 122 height 23
click at [1222, 253] on button "Add labels" at bounding box center [1228, 251] width 79 height 23
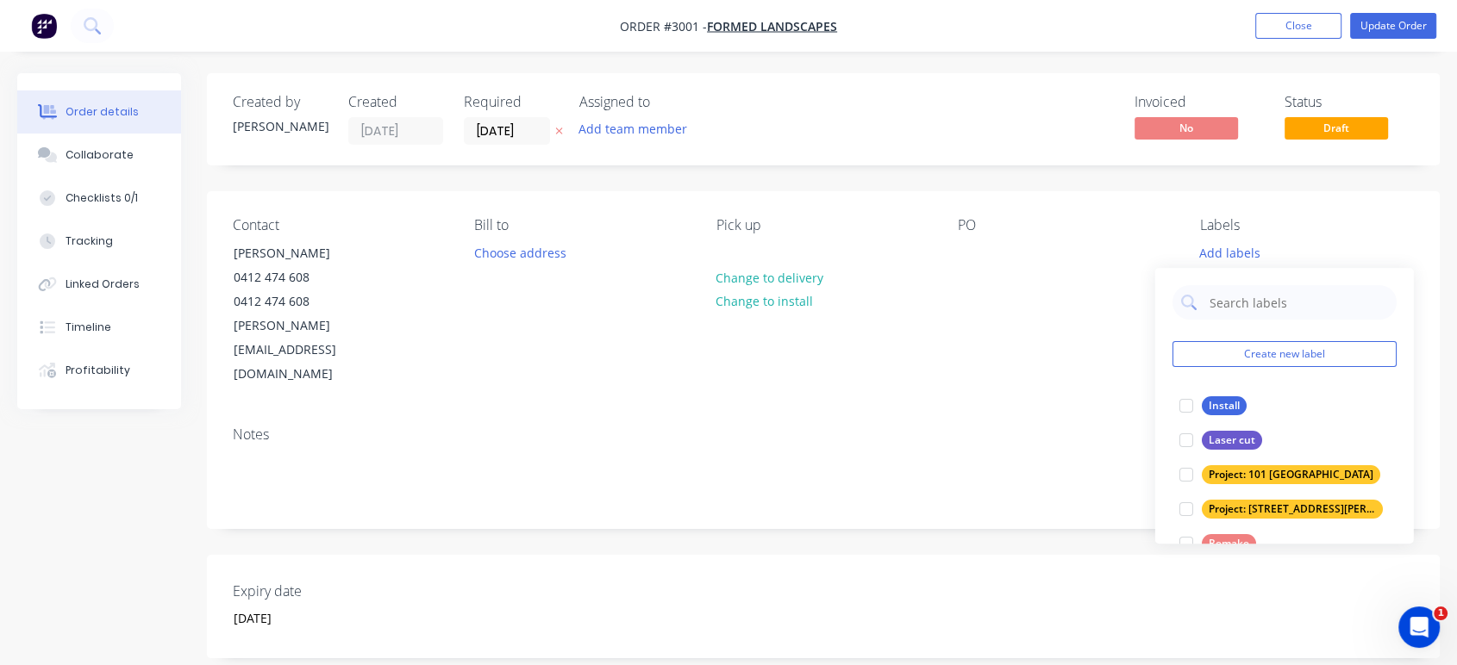
click at [1089, 278] on div "PO" at bounding box center [1065, 302] width 214 height 170
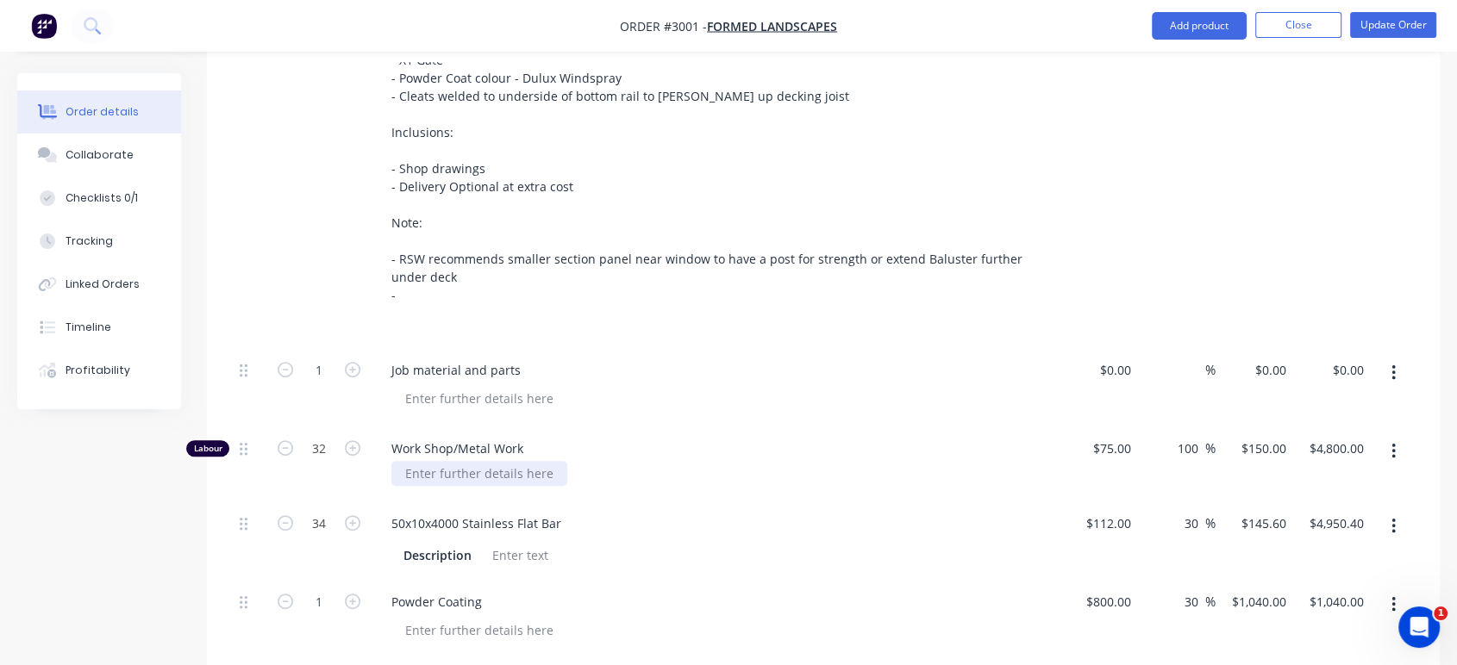
scroll to position [862, 0]
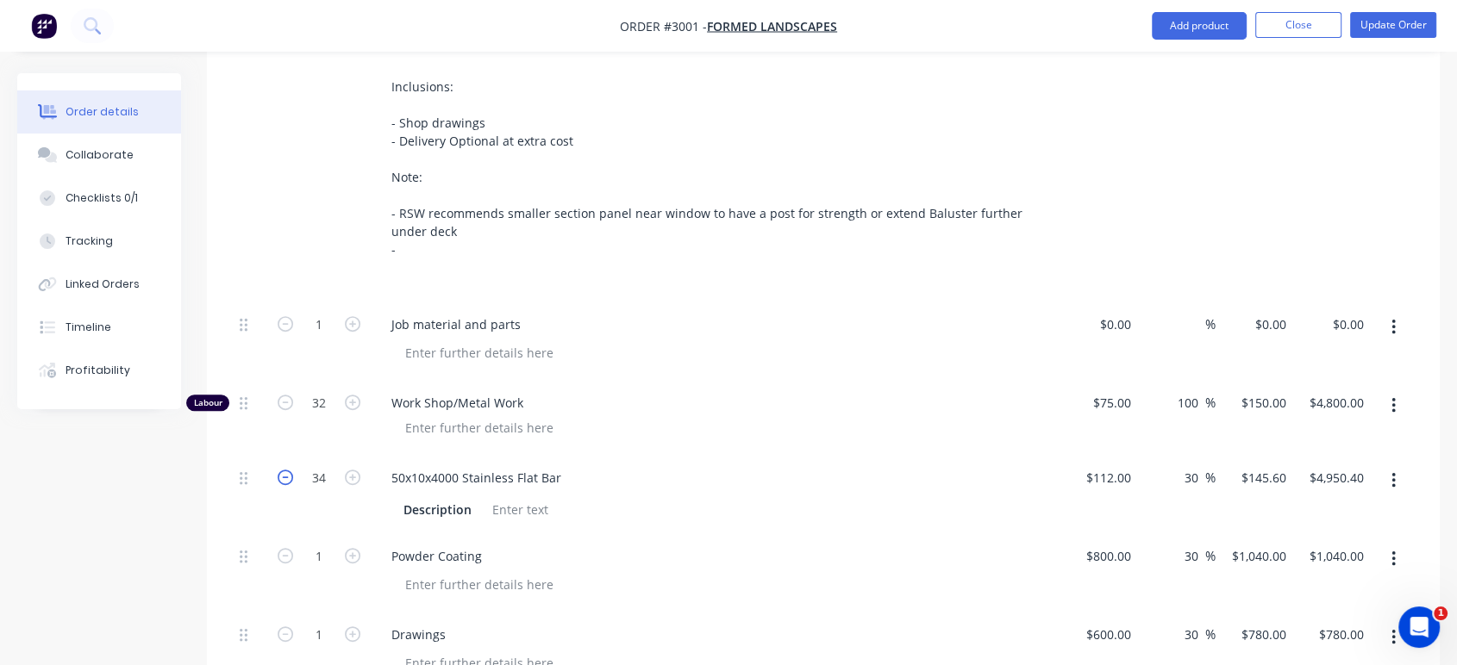
click at [281, 470] on icon "button" at bounding box center [286, 478] width 16 height 16
type input "33"
type input "$4,804.80"
click at [281, 470] on icon "button" at bounding box center [286, 478] width 16 height 16
type input "32"
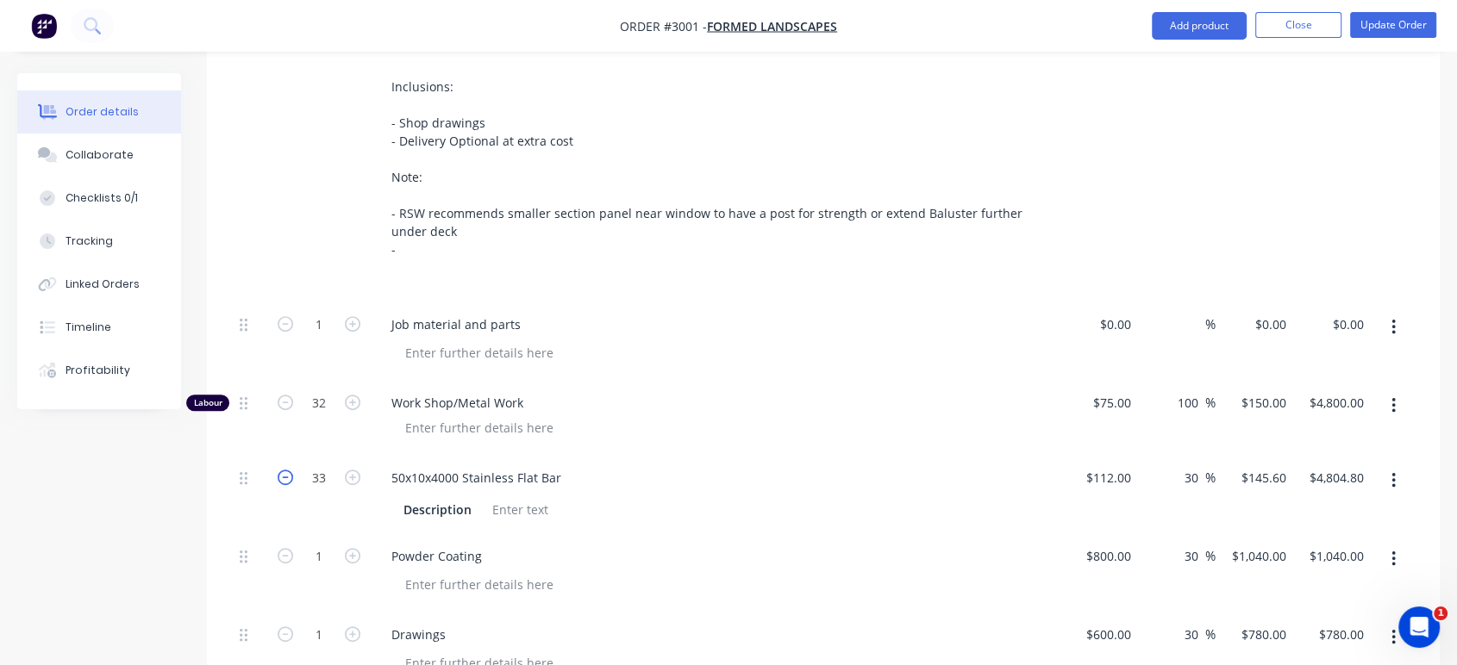
type input "$4,659.20"
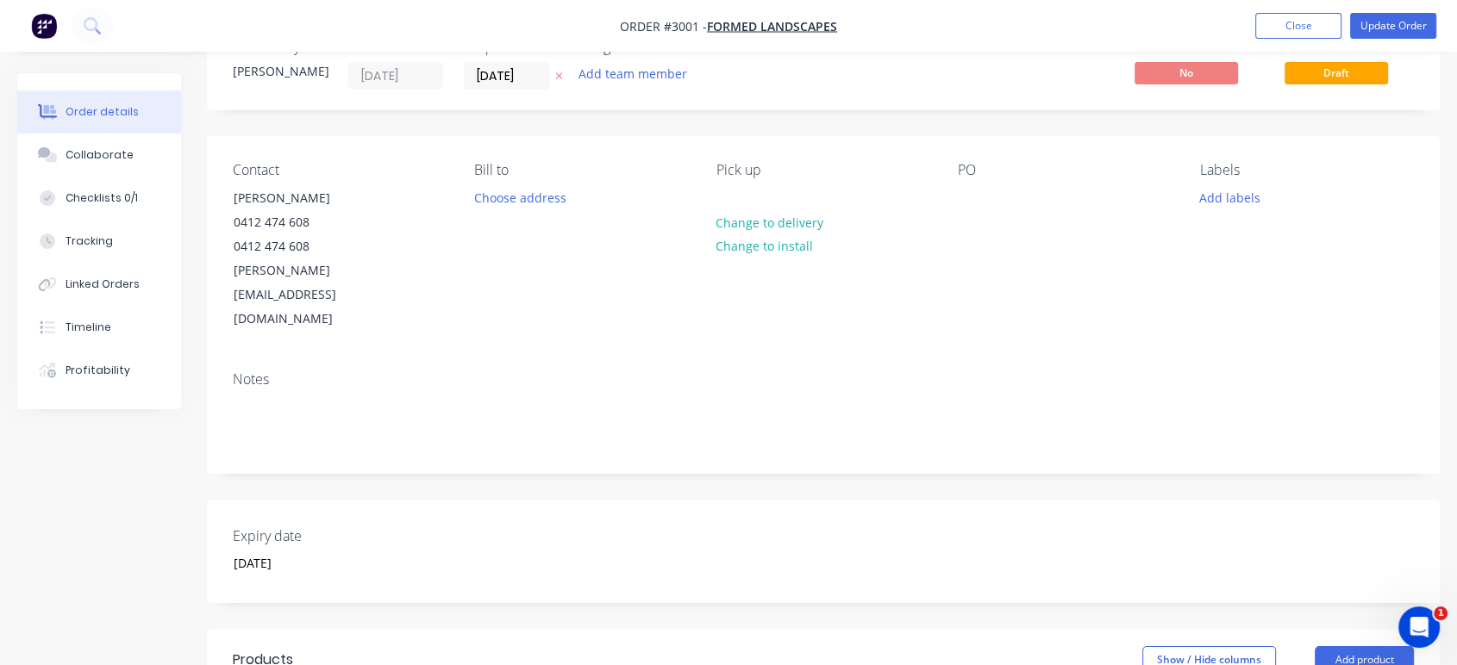
scroll to position [9, 0]
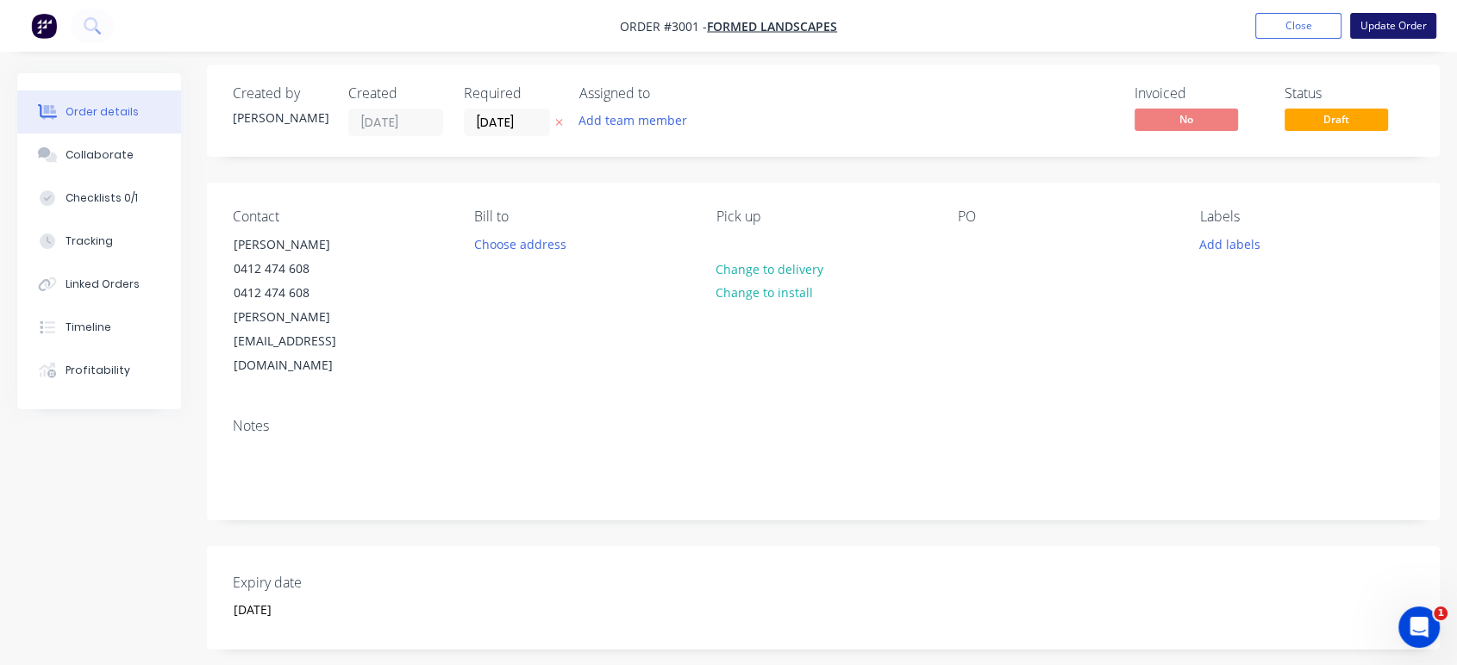
click at [1384, 26] on button "Update Order" at bounding box center [1393, 26] width 86 height 26
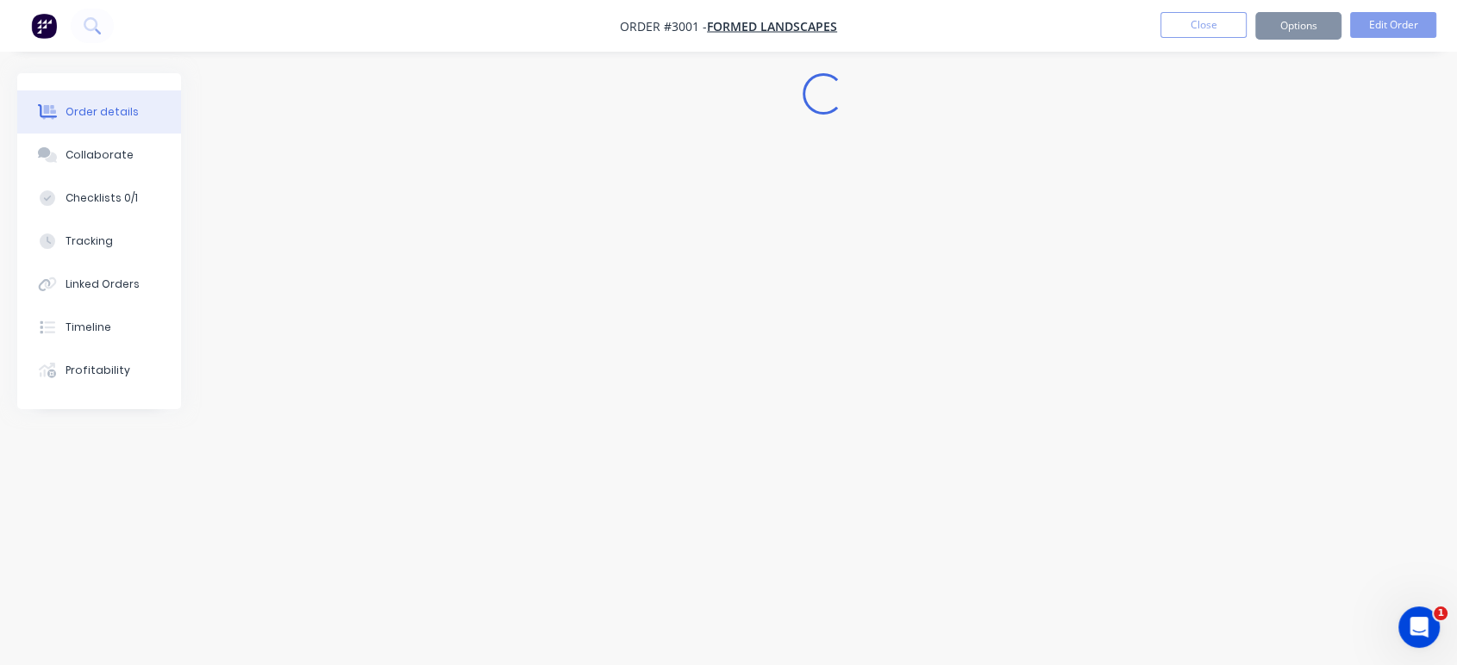
scroll to position [0, 0]
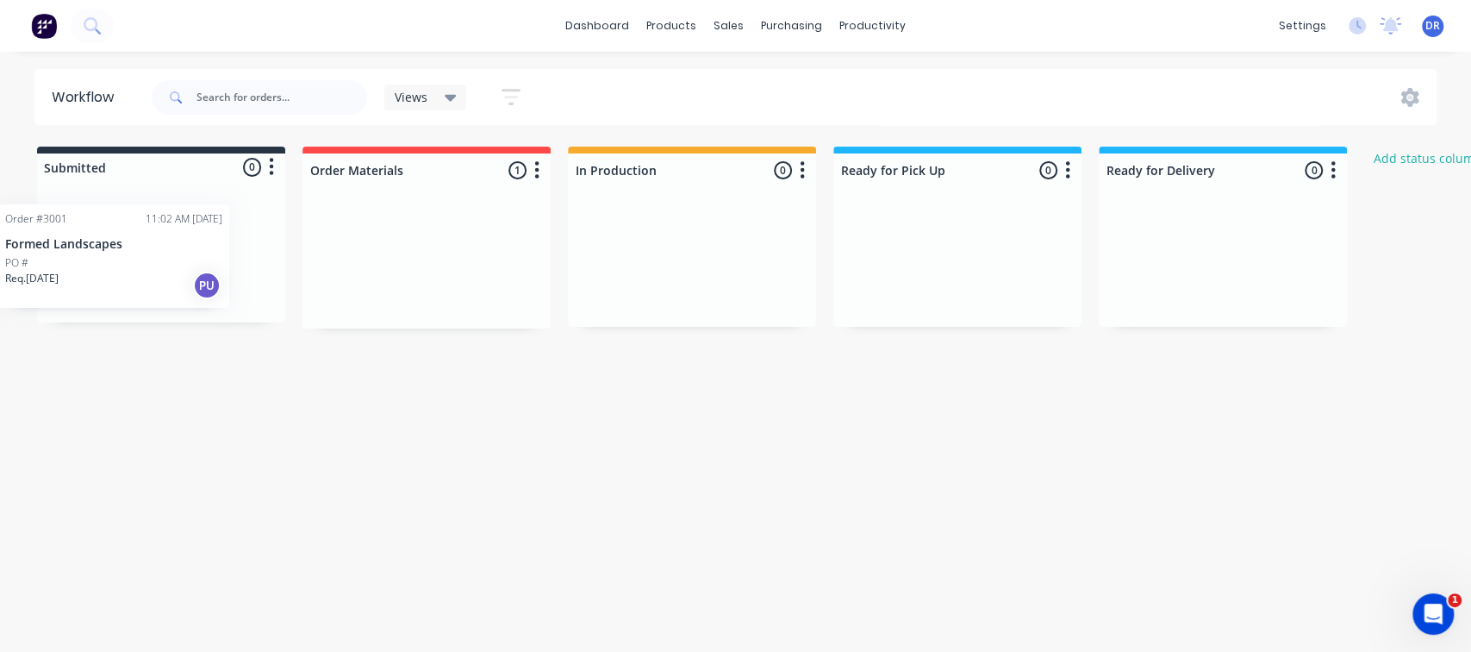
drag, startPoint x: 434, startPoint y: 258, endPoint x: 117, endPoint y: 245, distance: 317.4
click at [116, 246] on div "Submitted 0 Status colour #273444 hex #273444 Save Cancel Summaries Total order…" at bounding box center [924, 238] width 1875 height 182
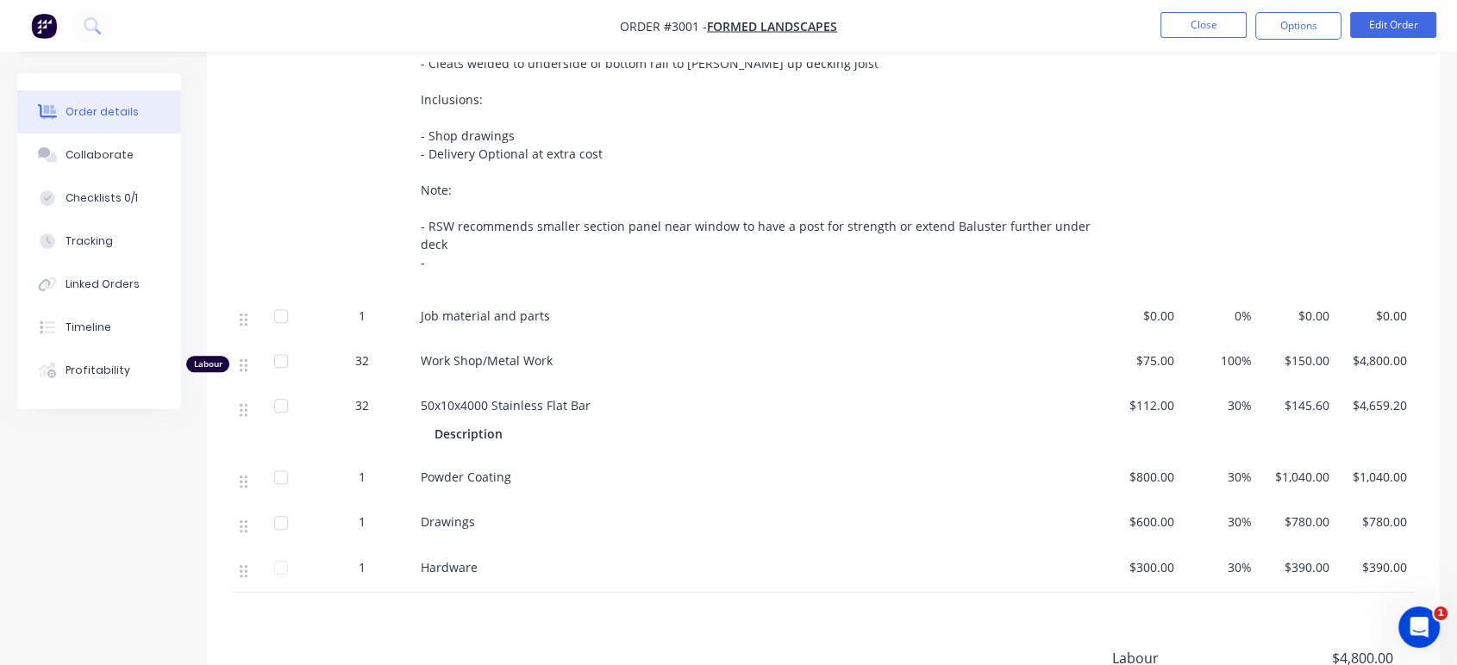
scroll to position [456, 0]
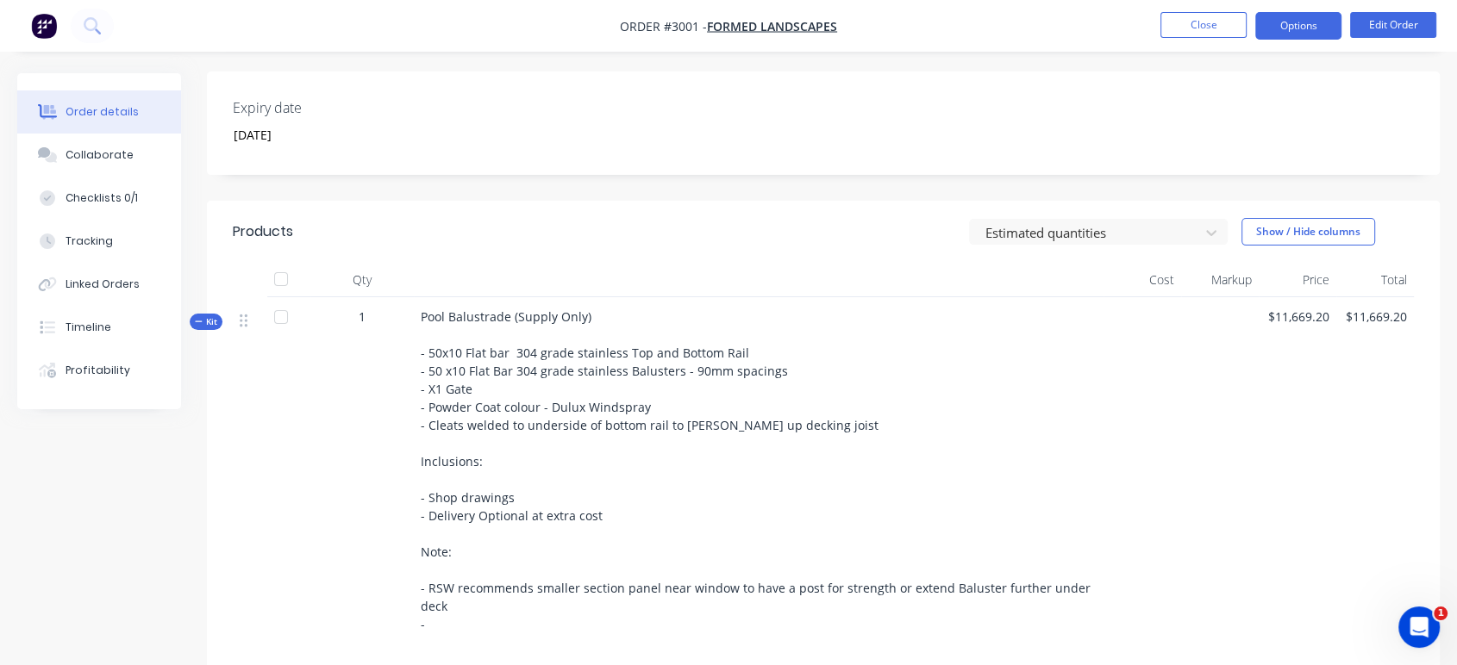
click at [1311, 25] on button "Options" at bounding box center [1298, 26] width 86 height 28
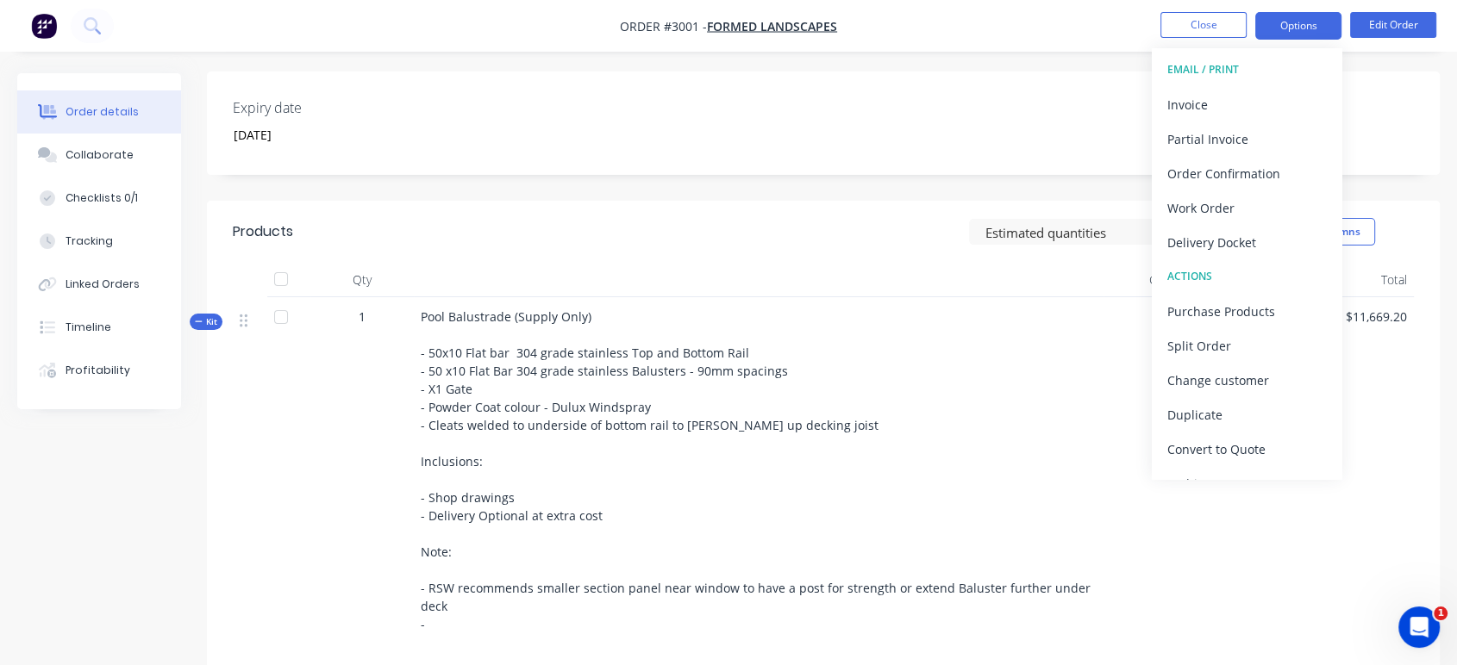
click at [1288, 22] on button "Options" at bounding box center [1298, 26] width 86 height 28
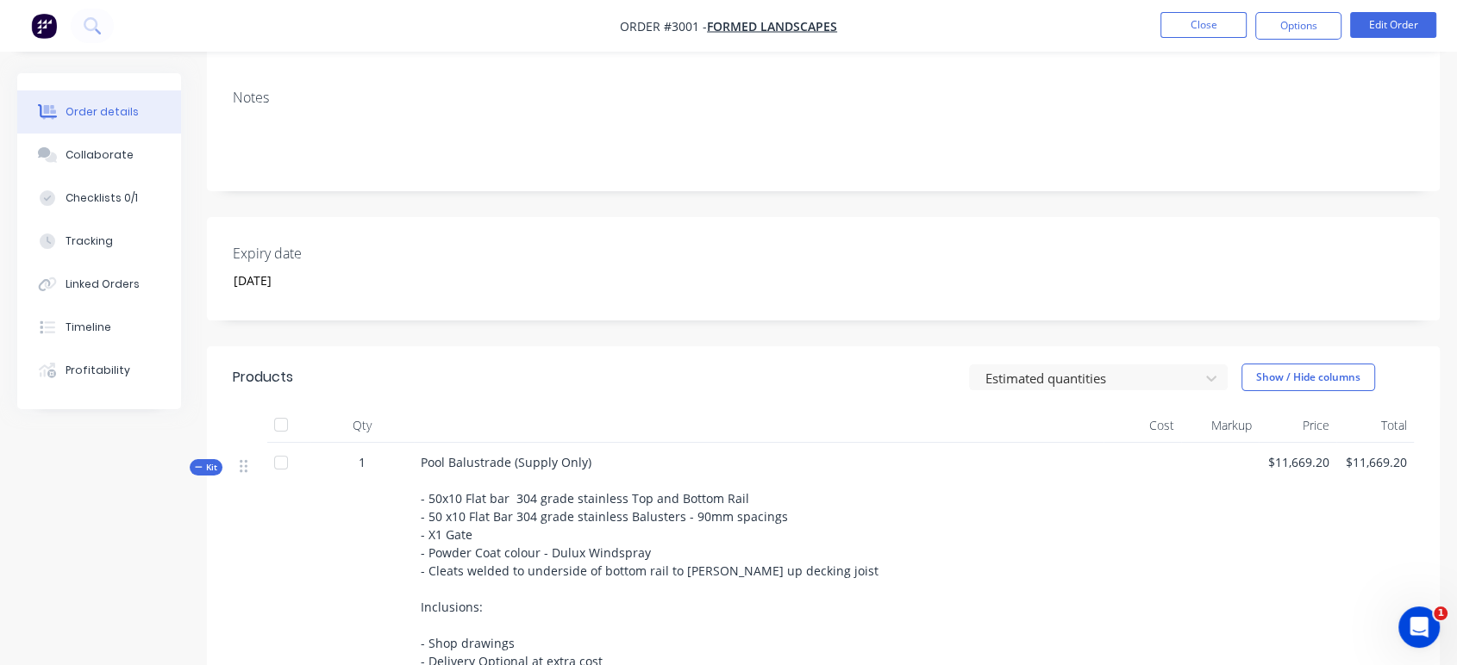
scroll to position [0, 0]
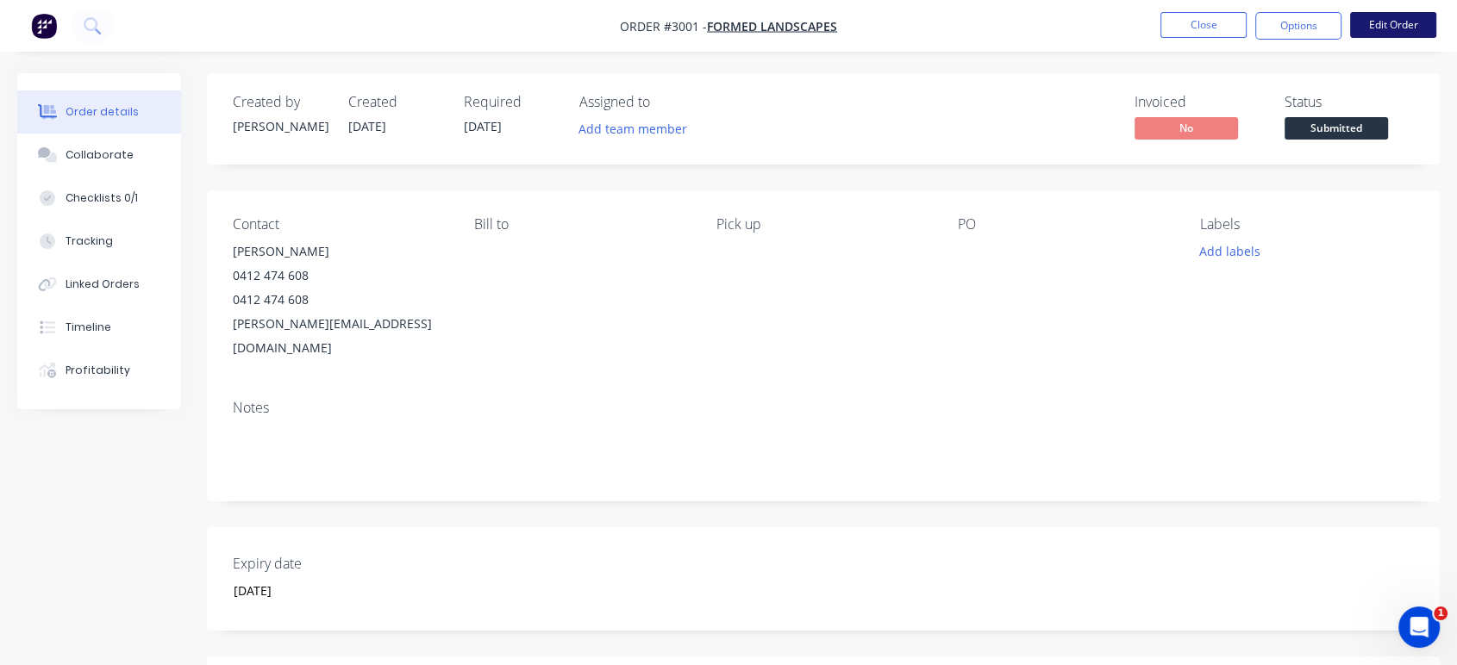
click at [1373, 19] on button "Edit Order" at bounding box center [1393, 25] width 86 height 26
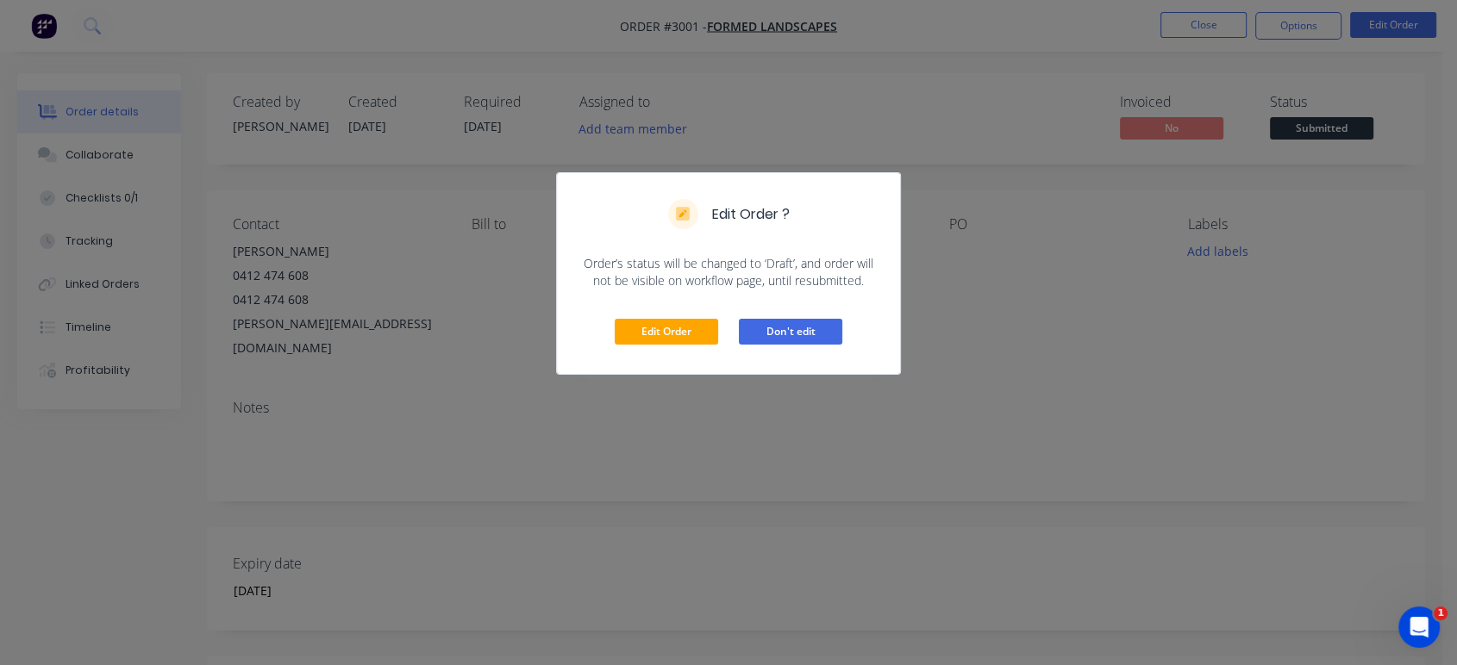
click at [811, 329] on button "Don't edit" at bounding box center [790, 332] width 103 height 26
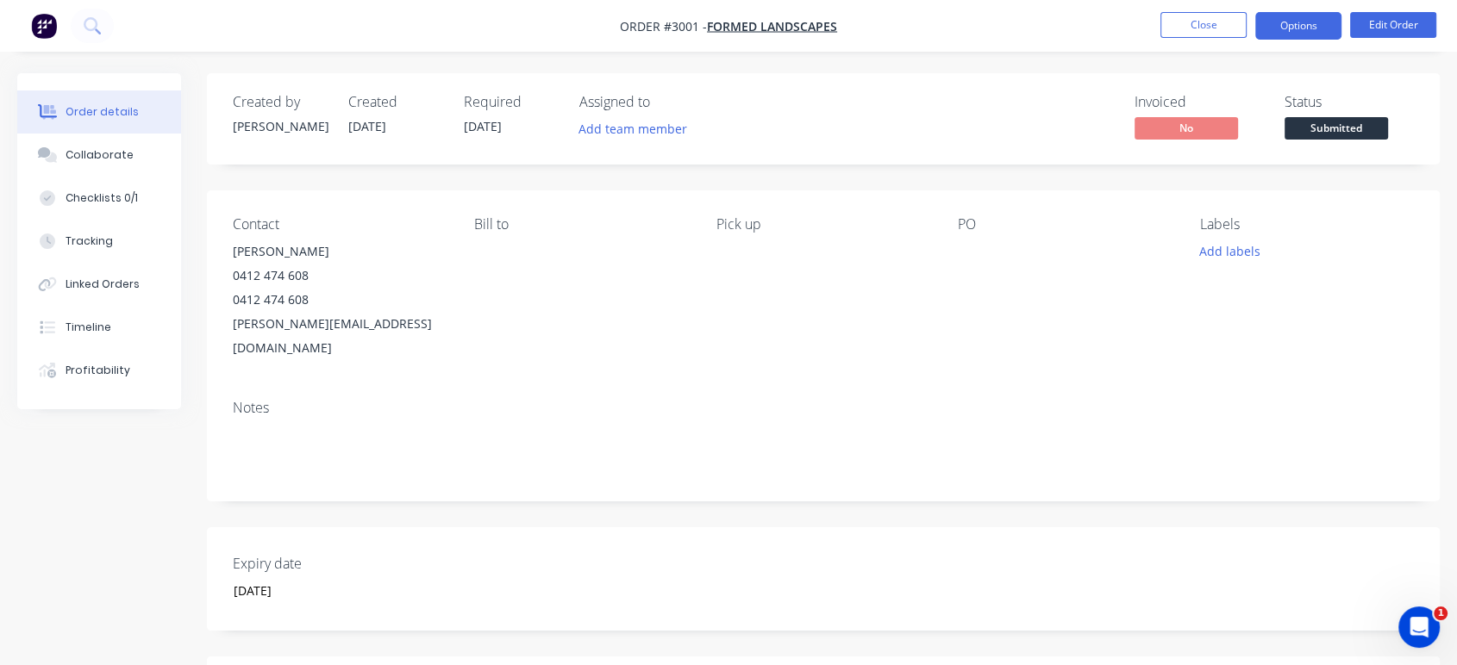
click at [1280, 29] on button "Options" at bounding box center [1298, 26] width 86 height 28
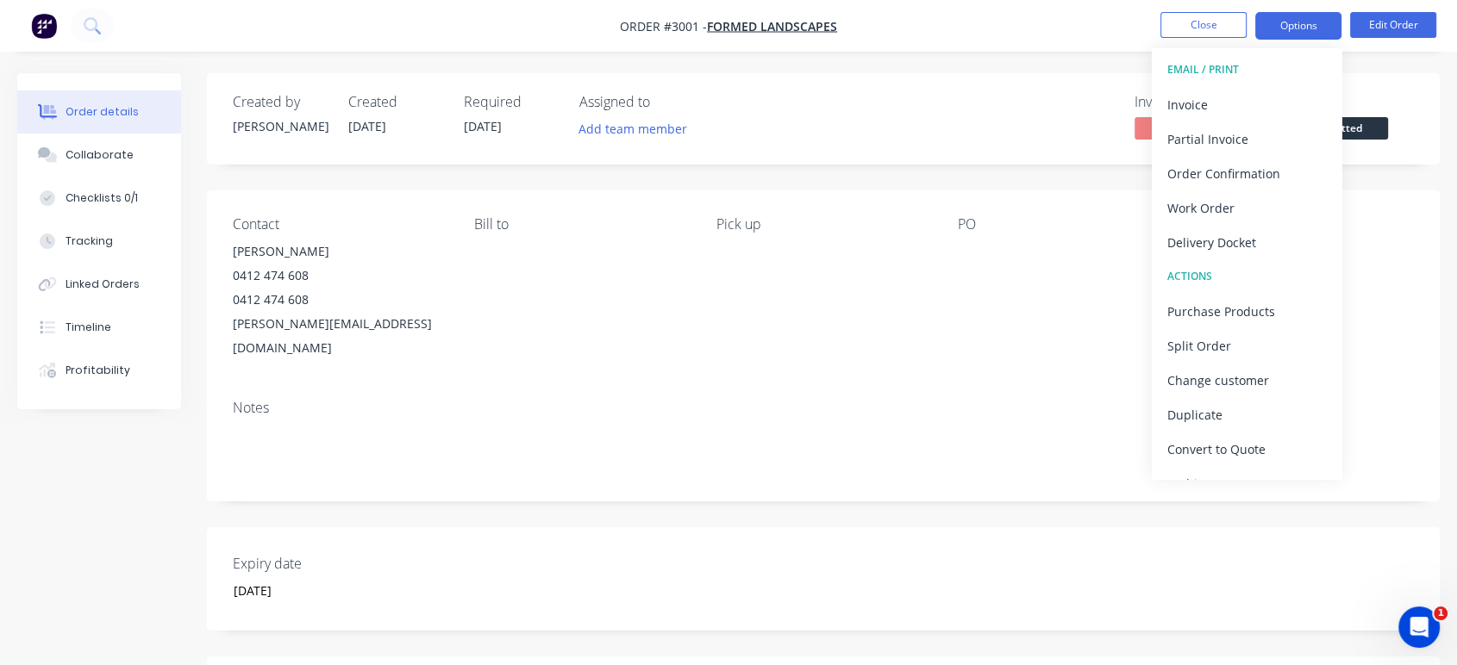
click at [1281, 29] on button "Options" at bounding box center [1298, 26] width 86 height 28
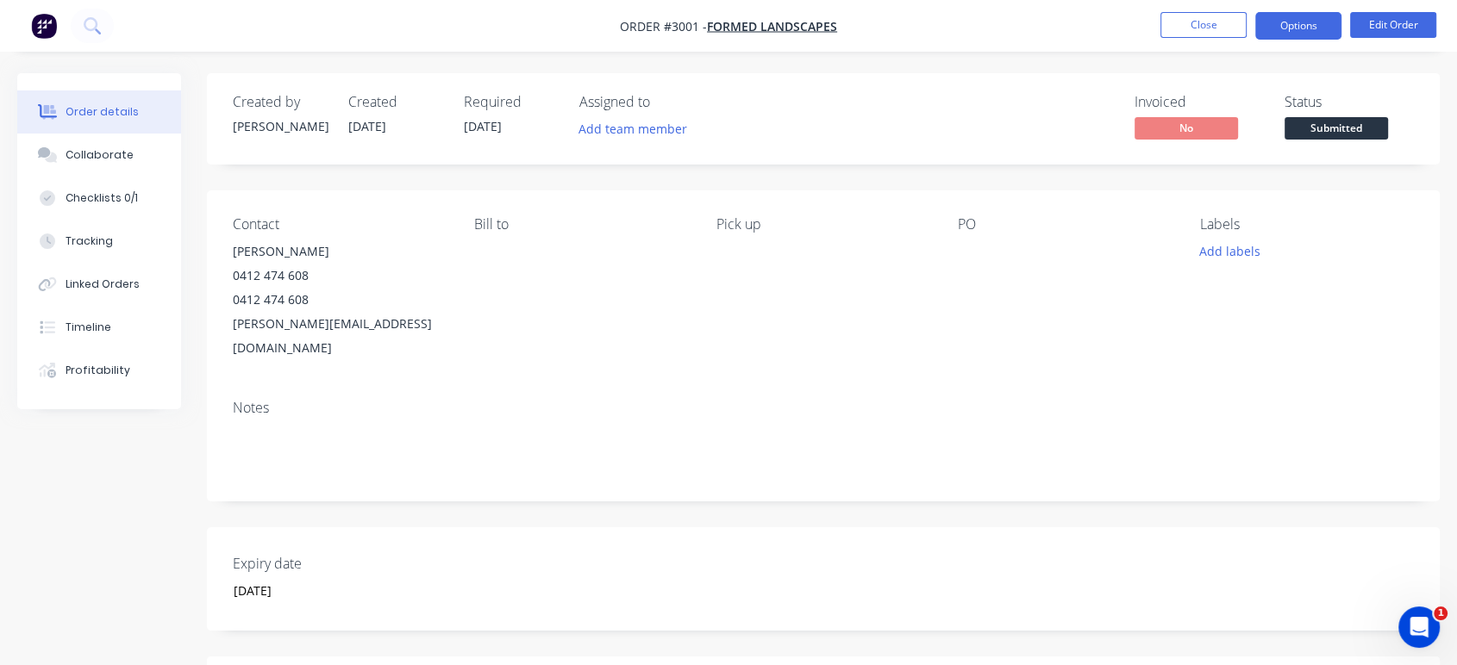
click at [1284, 26] on button "Options" at bounding box center [1298, 26] width 86 height 28
click at [131, 113] on button "Order details" at bounding box center [99, 111] width 164 height 43
click at [1290, 29] on button "Options" at bounding box center [1298, 26] width 86 height 28
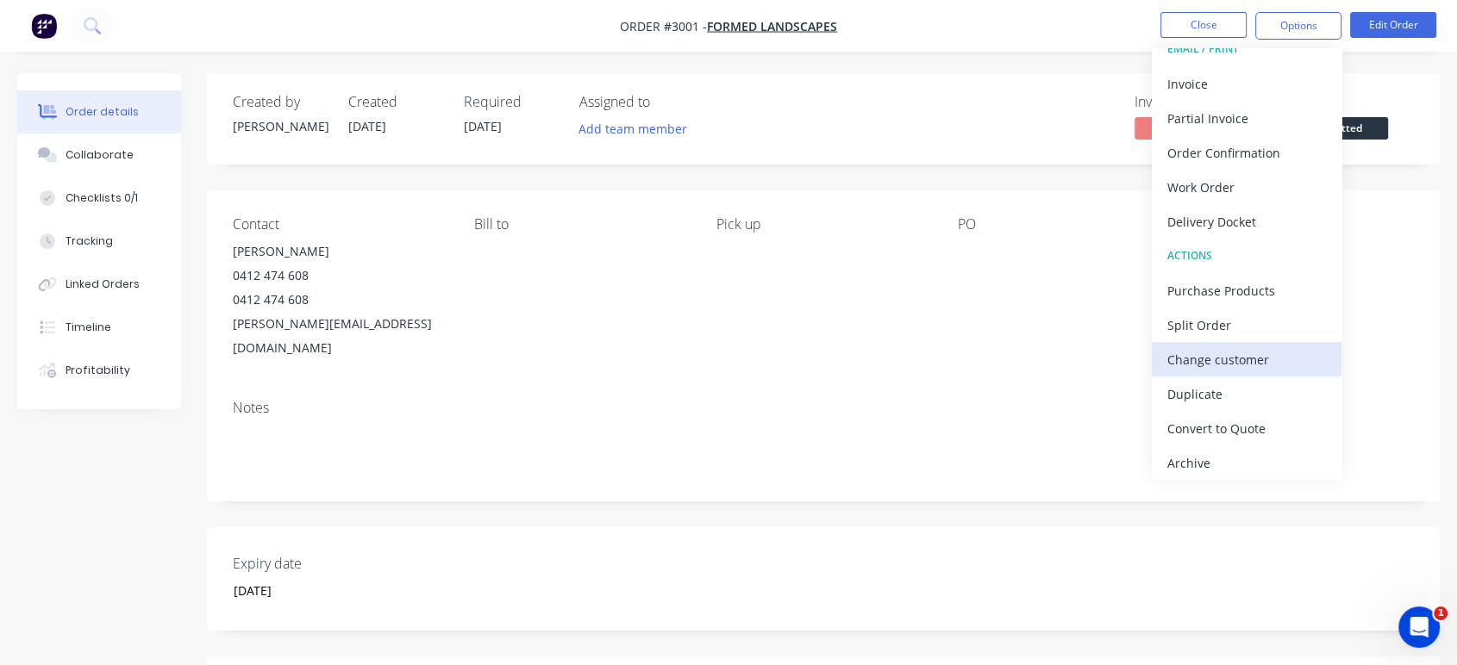
scroll to position [25, 0]
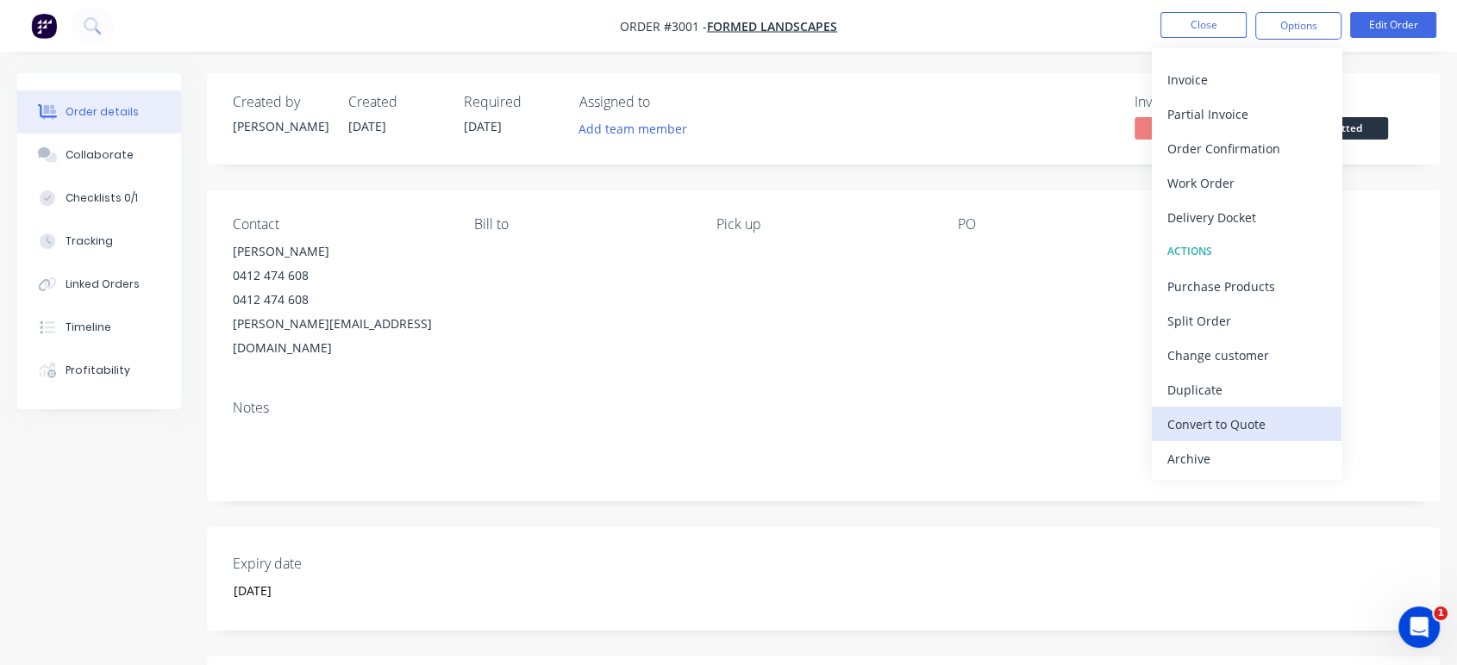
click at [1278, 419] on div "Convert to Quote" at bounding box center [1246, 424] width 159 height 25
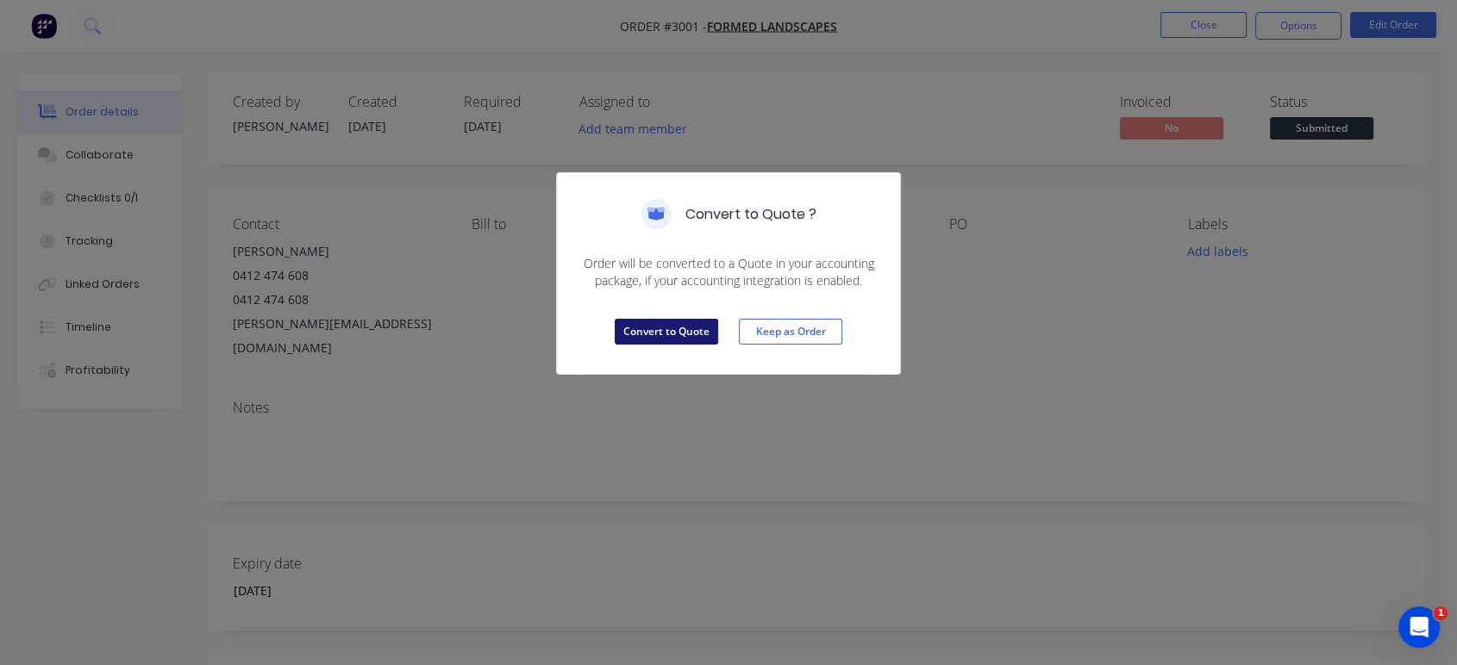
click at [688, 334] on button "Convert to Quote" at bounding box center [666, 332] width 103 height 26
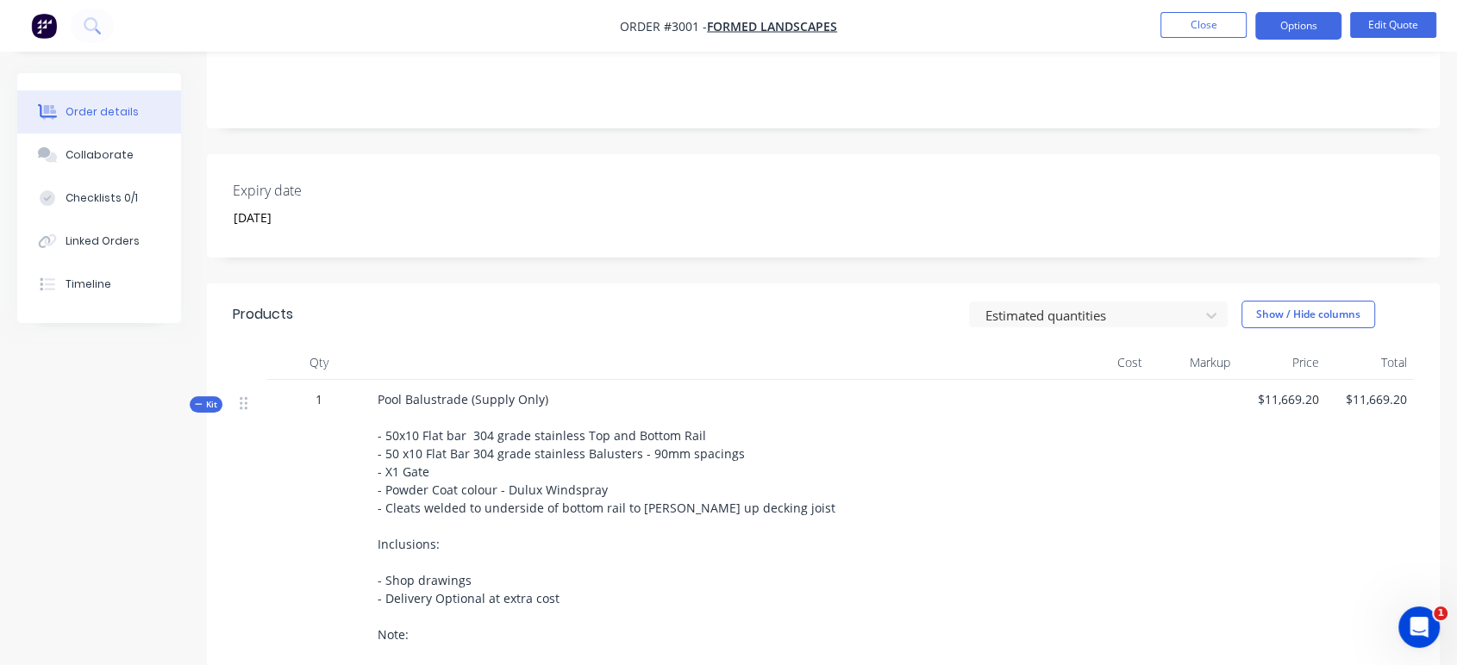
scroll to position [360, 0]
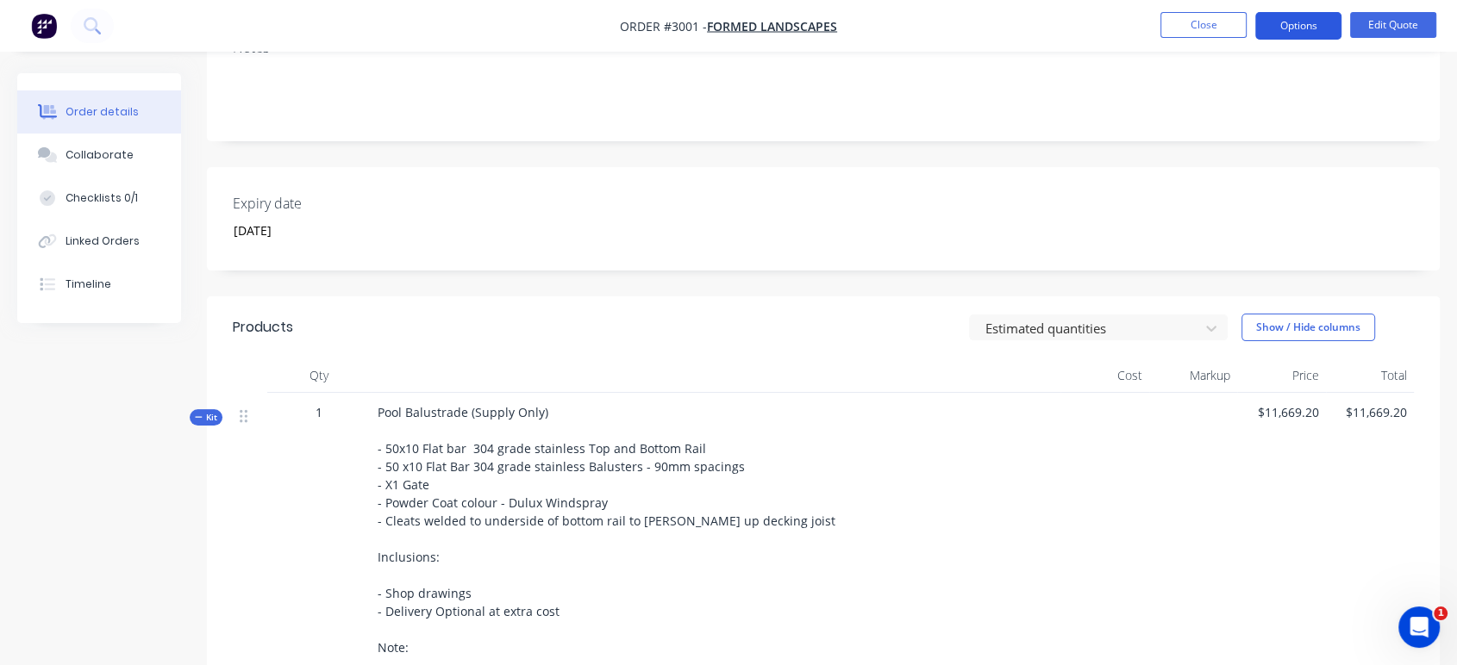
click at [1299, 28] on button "Options" at bounding box center [1298, 26] width 86 height 28
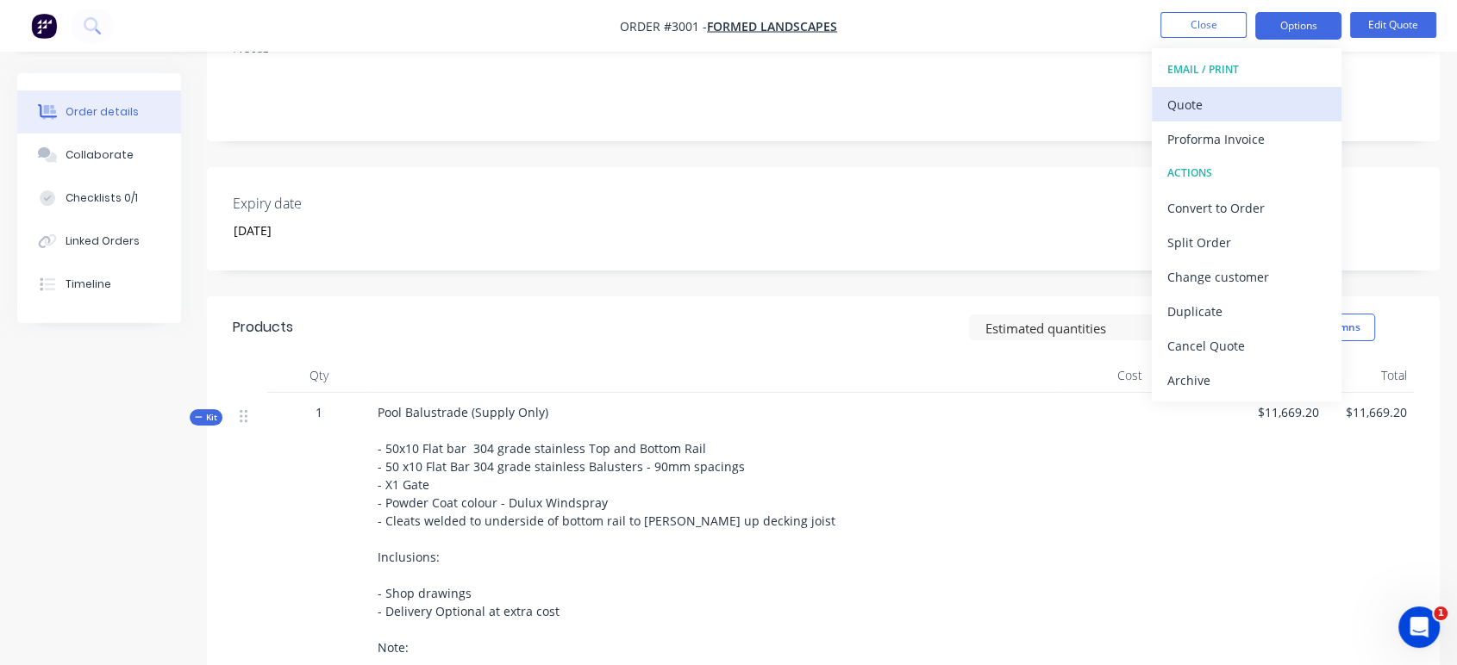
click at [1210, 95] on div "Quote" at bounding box center [1246, 104] width 159 height 25
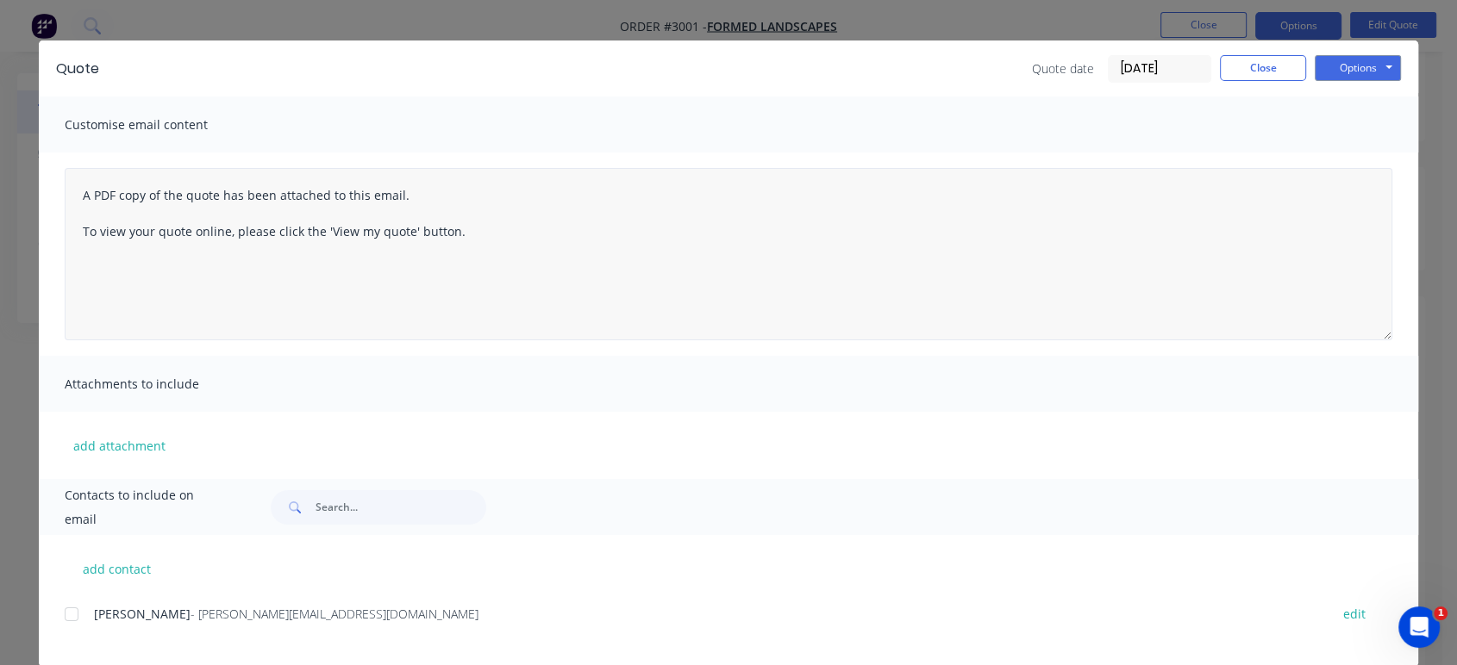
scroll to position [53, 0]
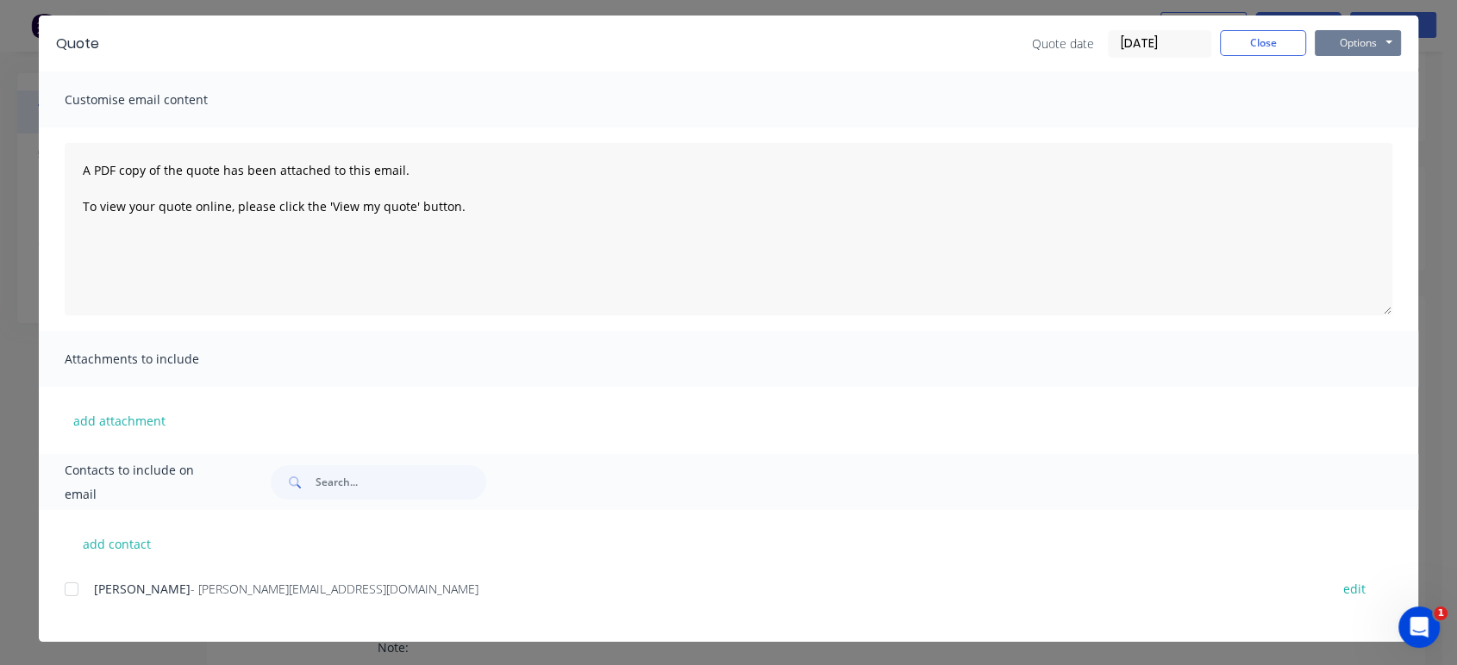
click at [1345, 42] on button "Options" at bounding box center [1357, 43] width 86 height 26
click at [1345, 74] on button "Preview" at bounding box center [1369, 73] width 110 height 28
click at [1255, 34] on button "Close" at bounding box center [1263, 43] width 86 height 26
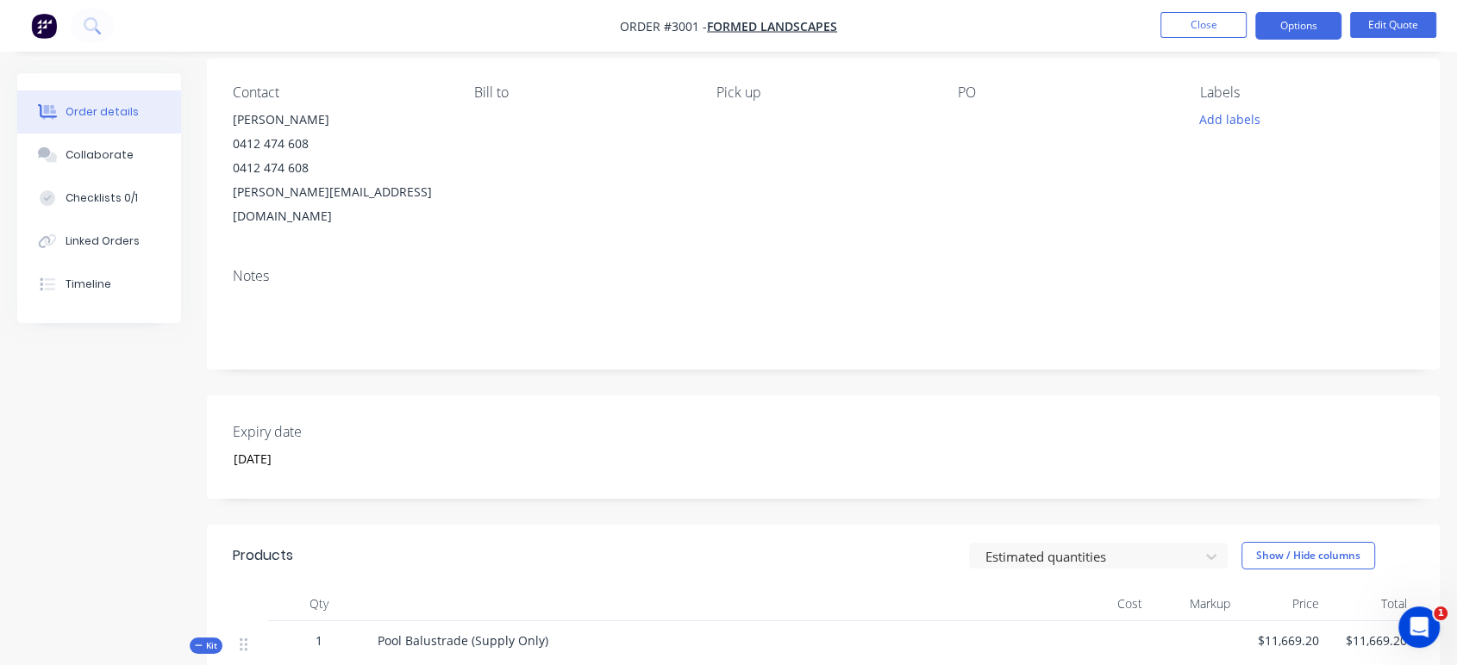
scroll to position [0, 0]
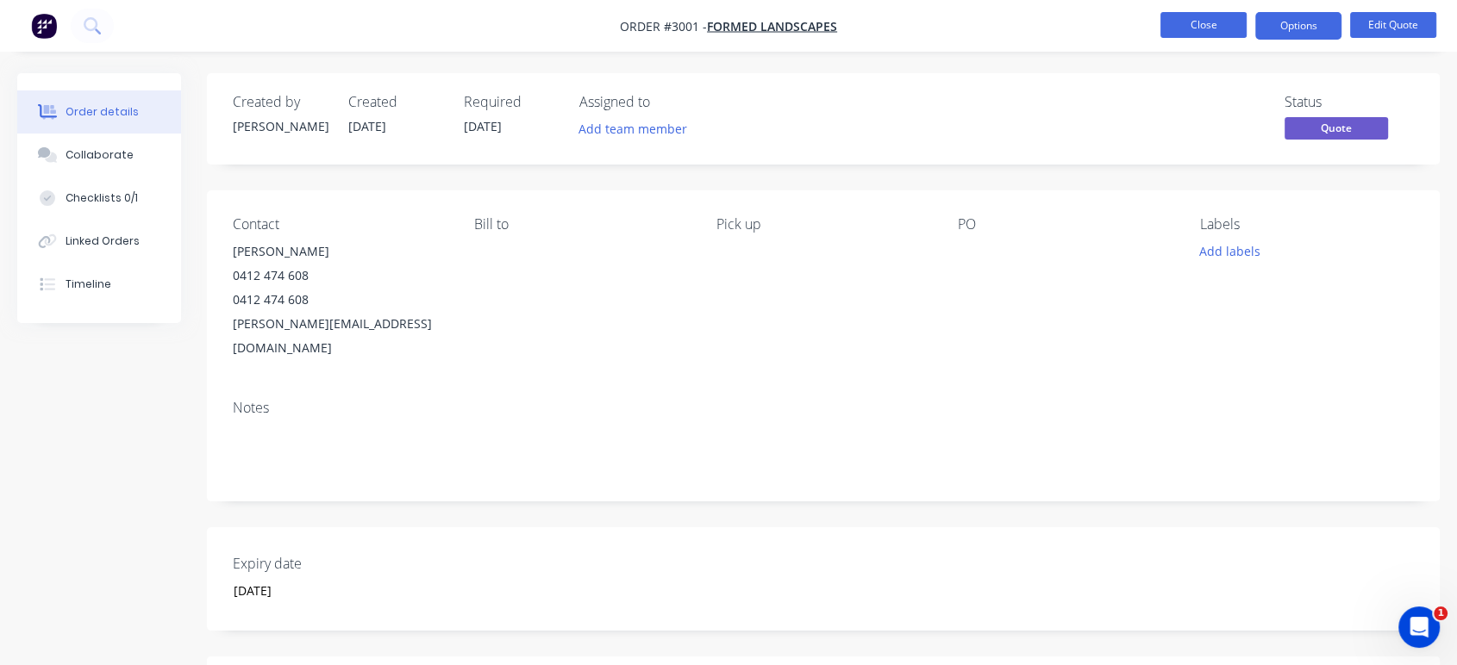
click at [1201, 24] on button "Close" at bounding box center [1203, 25] width 86 height 26
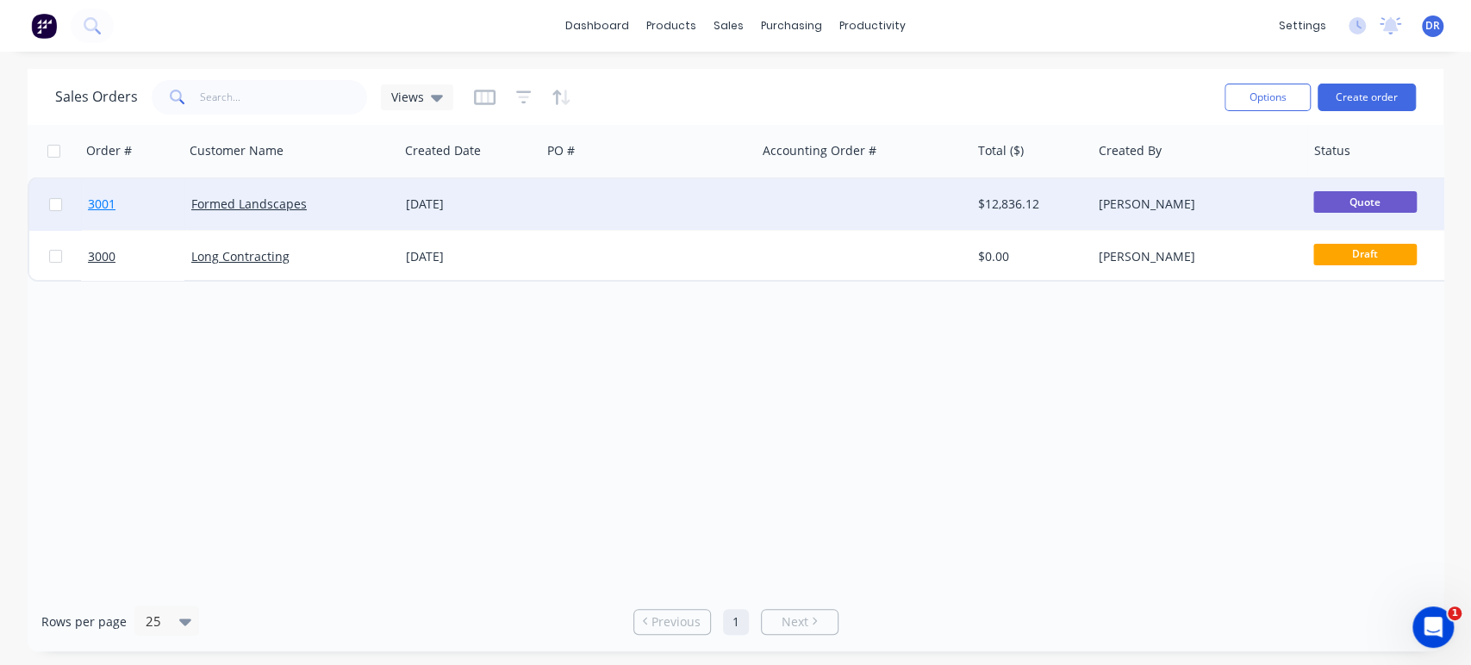
click at [94, 204] on span "3001" at bounding box center [102, 204] width 28 height 17
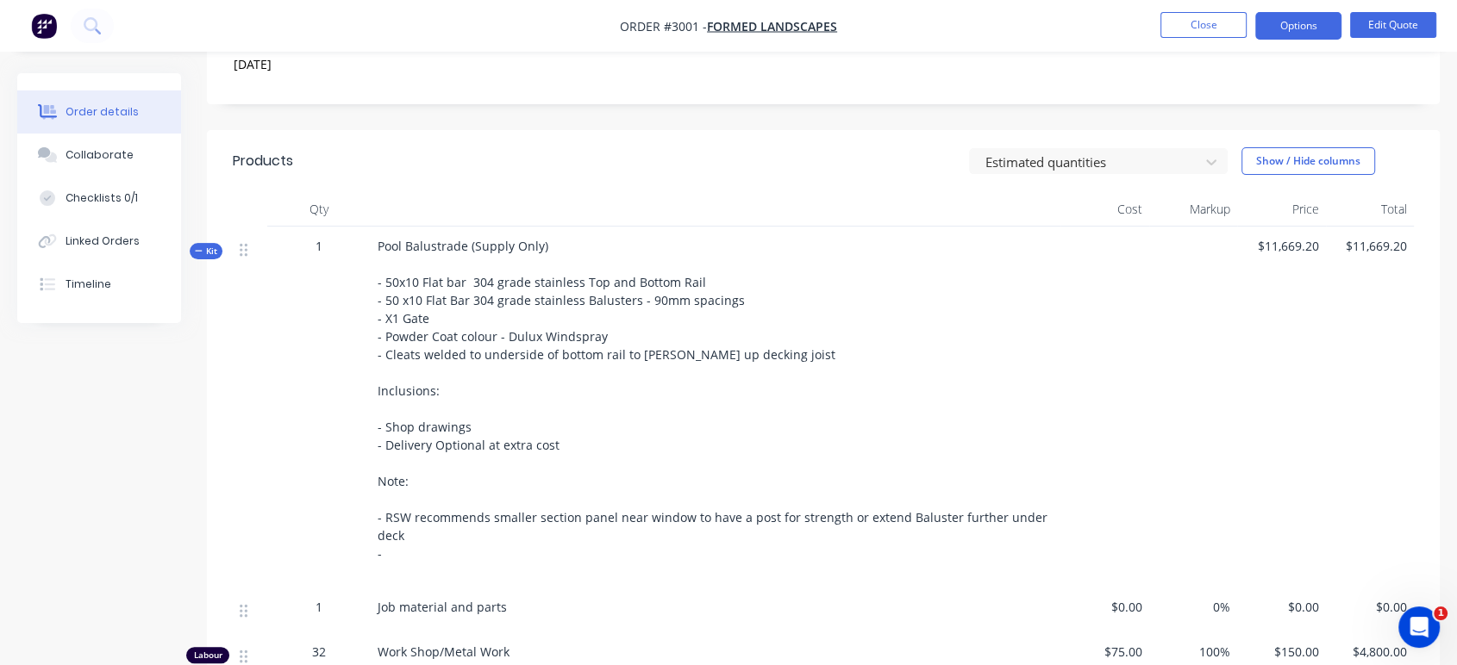
scroll to position [670, 0]
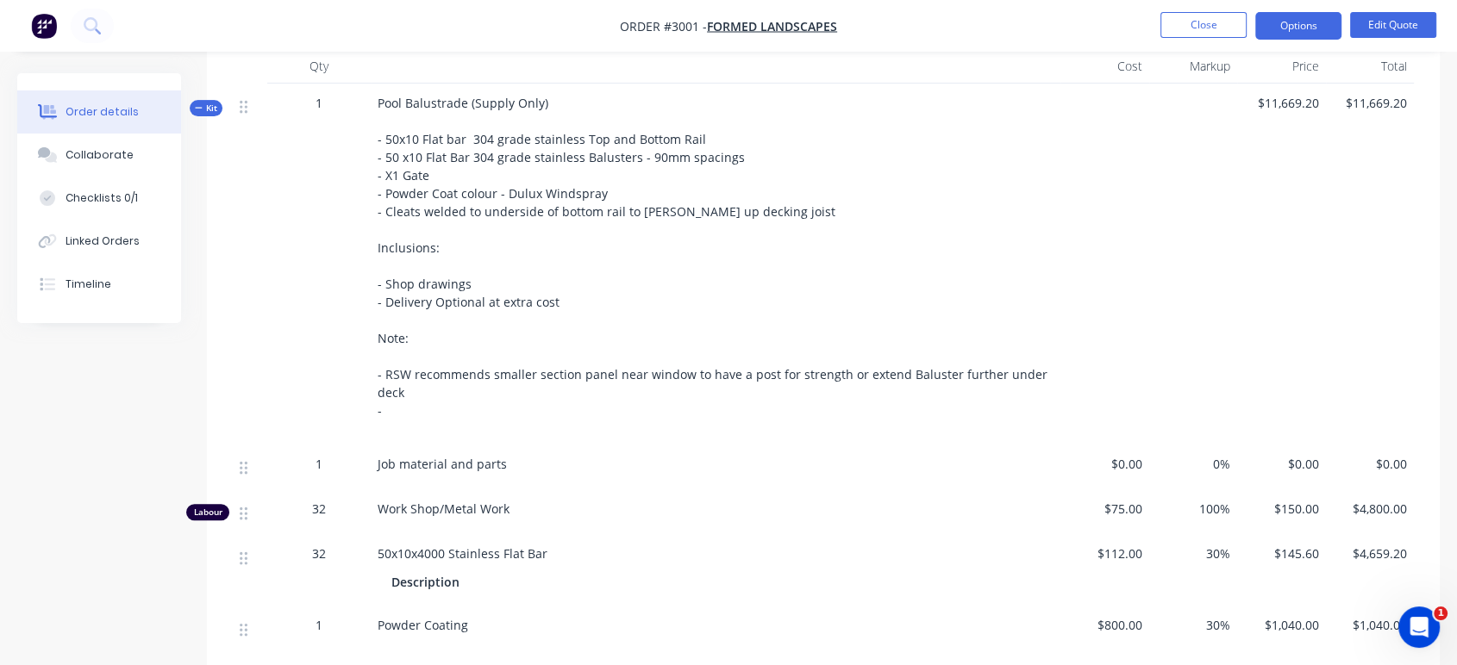
click at [757, 184] on div "Pool Balustrade (Supply Only) - 50x10 Flat bar 304 grade stainless Top and Bott…" at bounding box center [715, 264] width 689 height 361
click at [1382, 28] on button "Edit Quote" at bounding box center [1393, 25] width 86 height 26
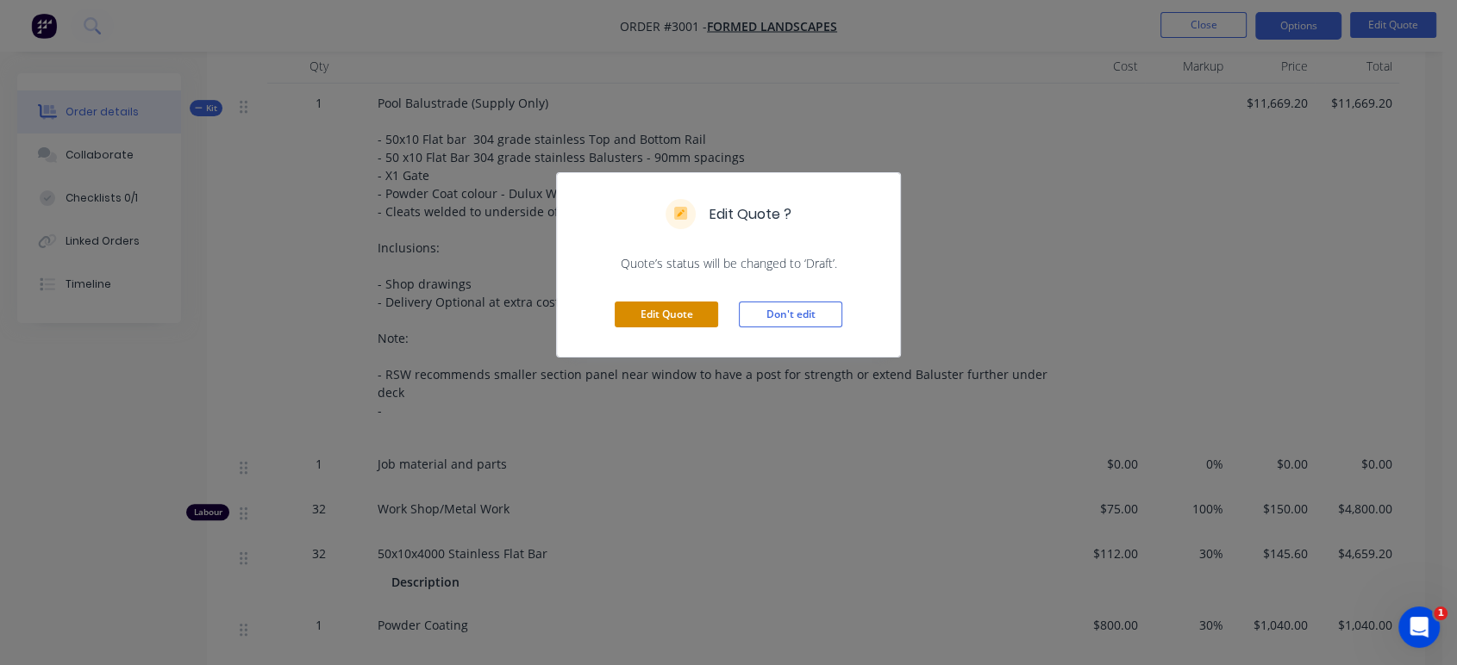
click at [662, 319] on button "Edit Quote" at bounding box center [666, 315] width 103 height 26
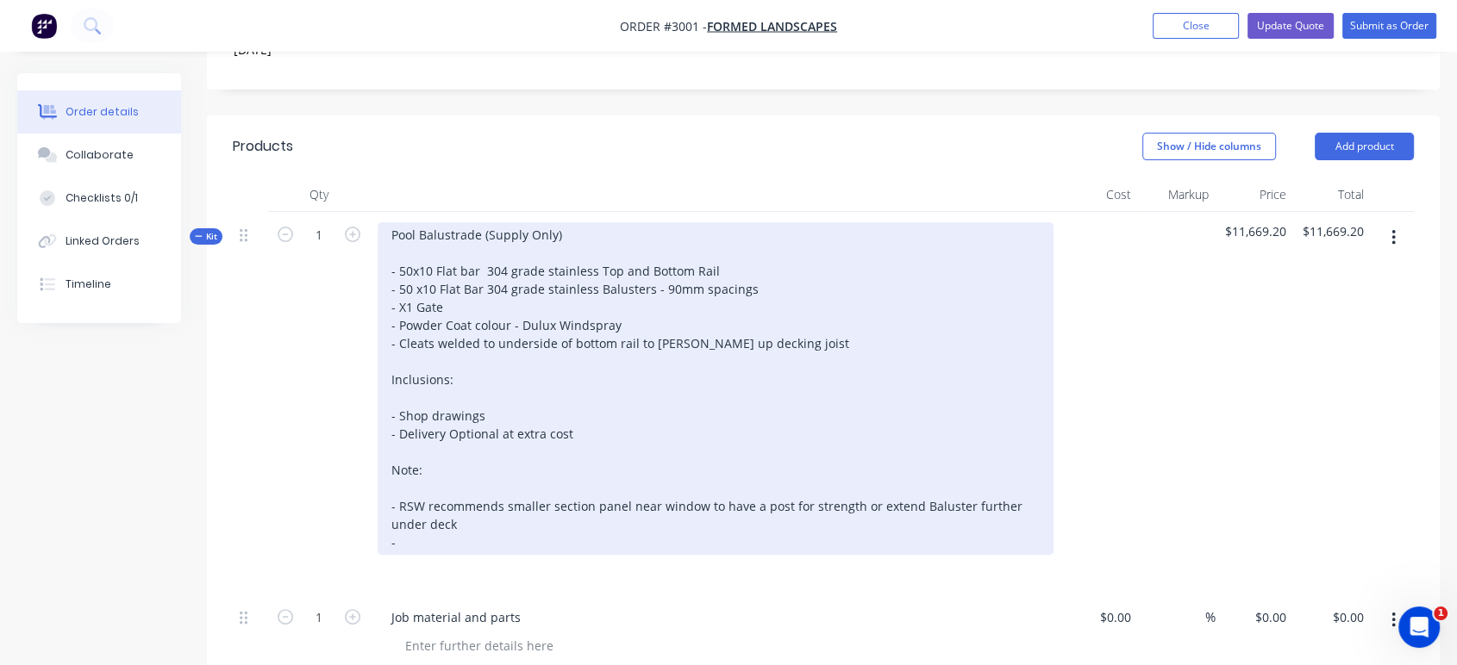
scroll to position [574, 0]
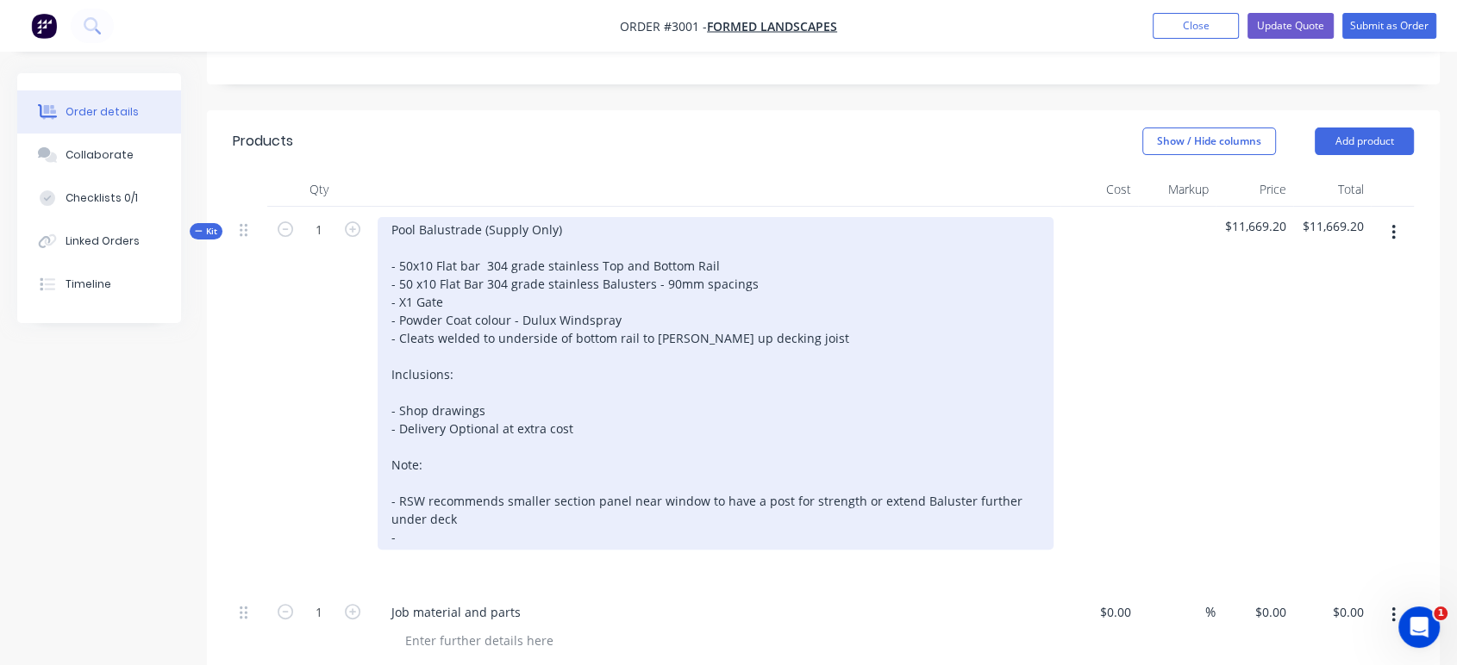
click at [635, 269] on div "Pool Balustrade (Supply Only) - 50x10 Flat bar 304 grade stainless Top and Bott…" at bounding box center [715, 383] width 676 height 333
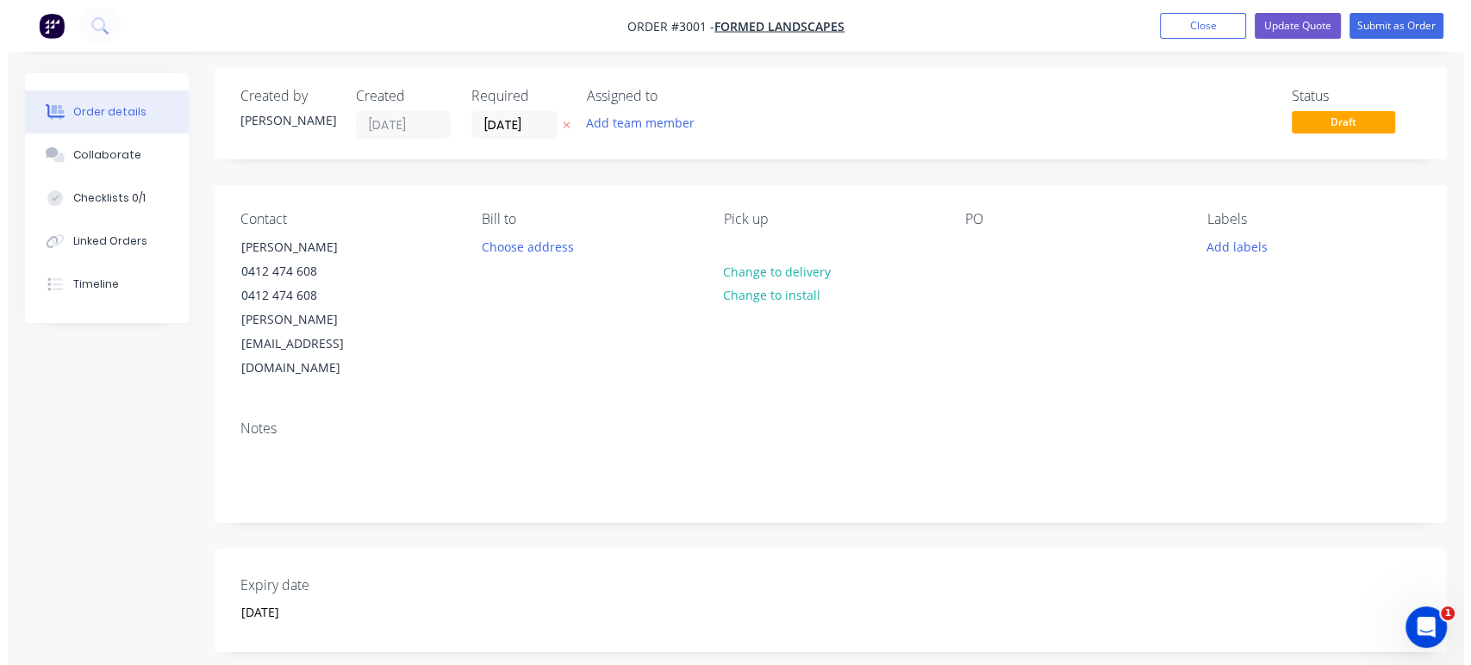
scroll to position [0, 0]
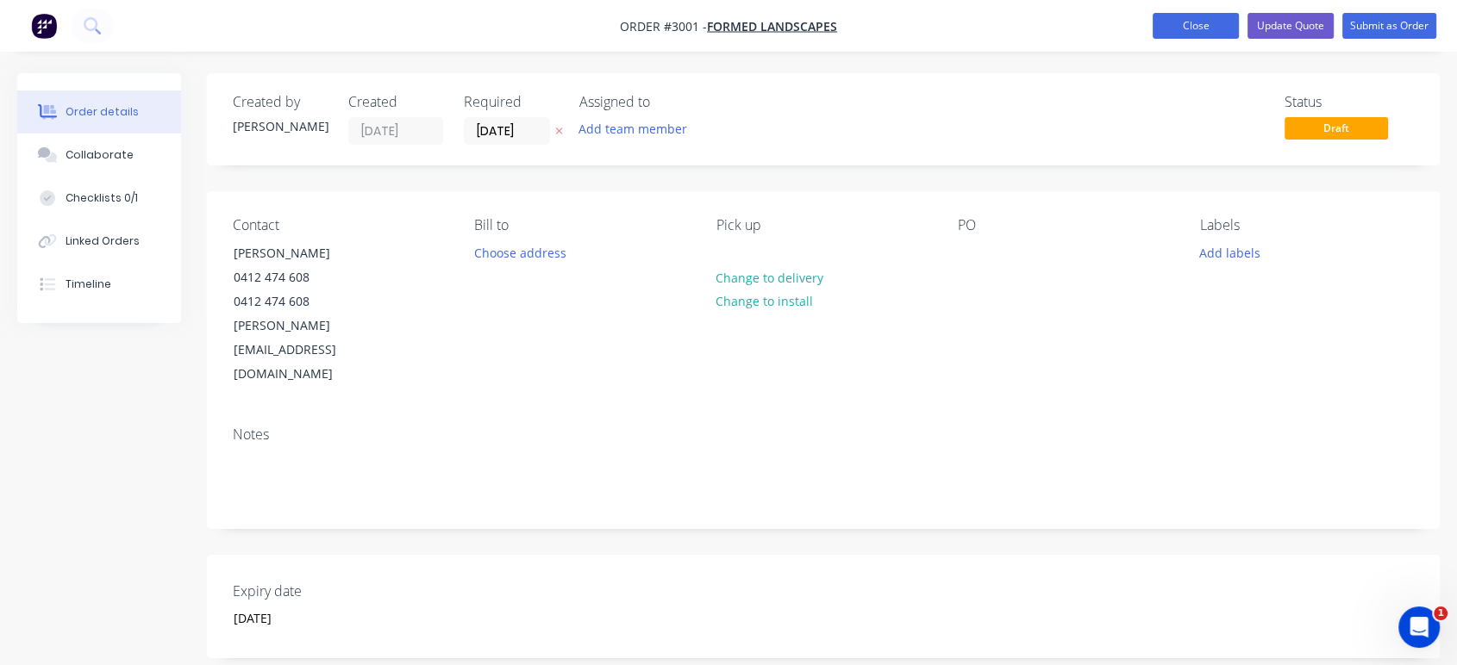
click at [1203, 22] on button "Close" at bounding box center [1195, 26] width 86 height 26
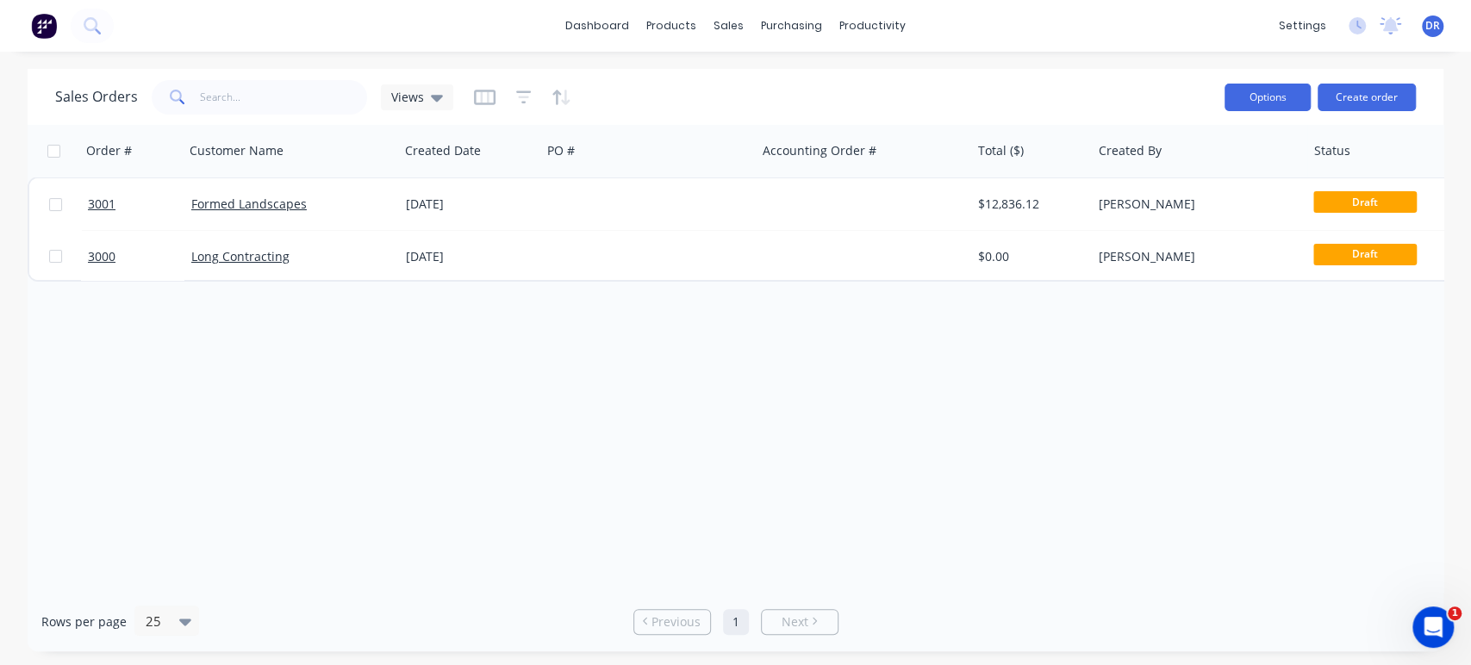
click at [1276, 96] on button "Options" at bounding box center [1268, 98] width 86 height 28
